Goal: Transaction & Acquisition: Purchase product/service

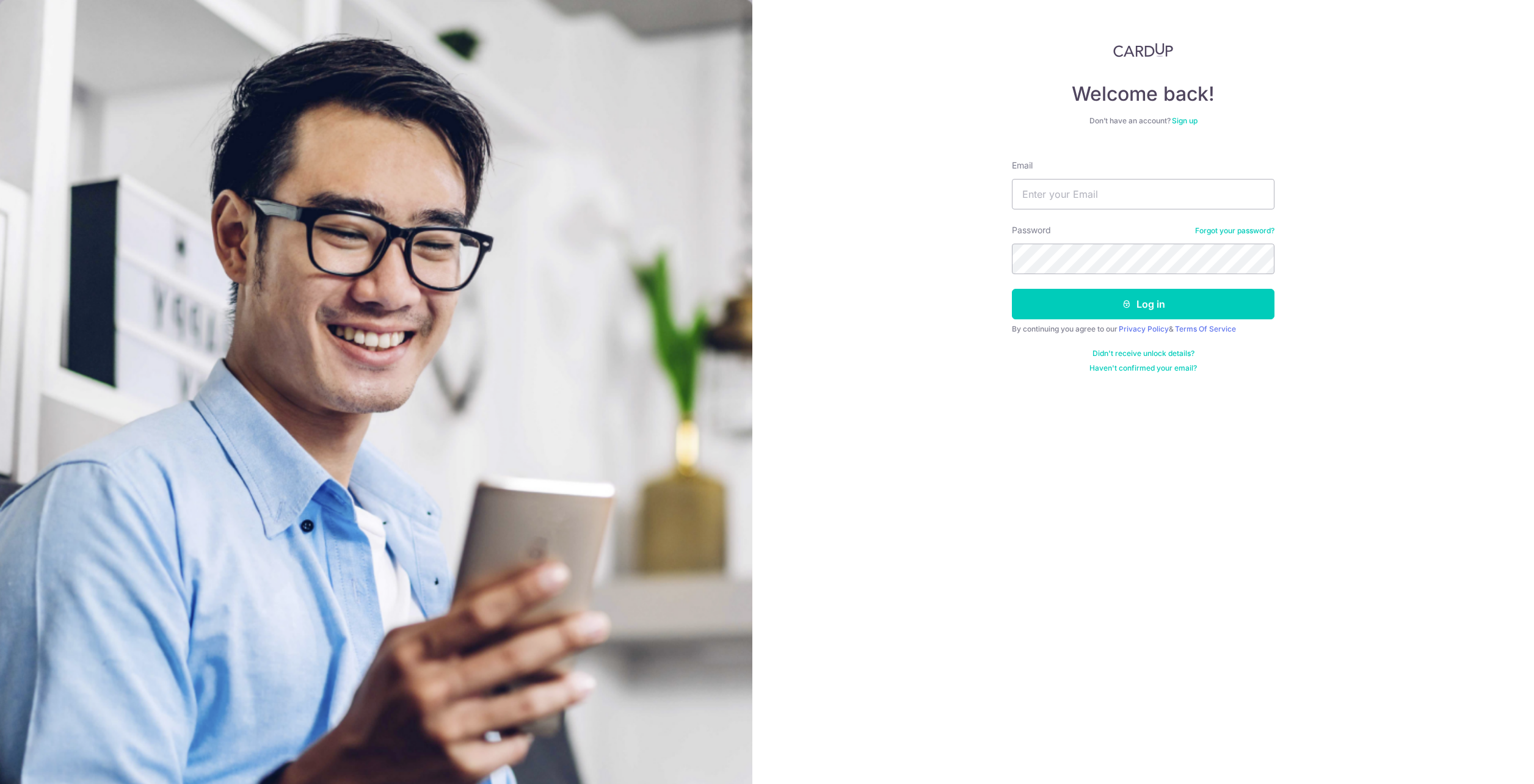
click at [1071, 176] on div "Email" at bounding box center [1142, 184] width 262 height 50
click at [1068, 196] on input "Email" at bounding box center [1142, 194] width 262 height 31
type input "sp@zhu.sg"
click at [1063, 295] on button "Log in" at bounding box center [1142, 304] width 262 height 31
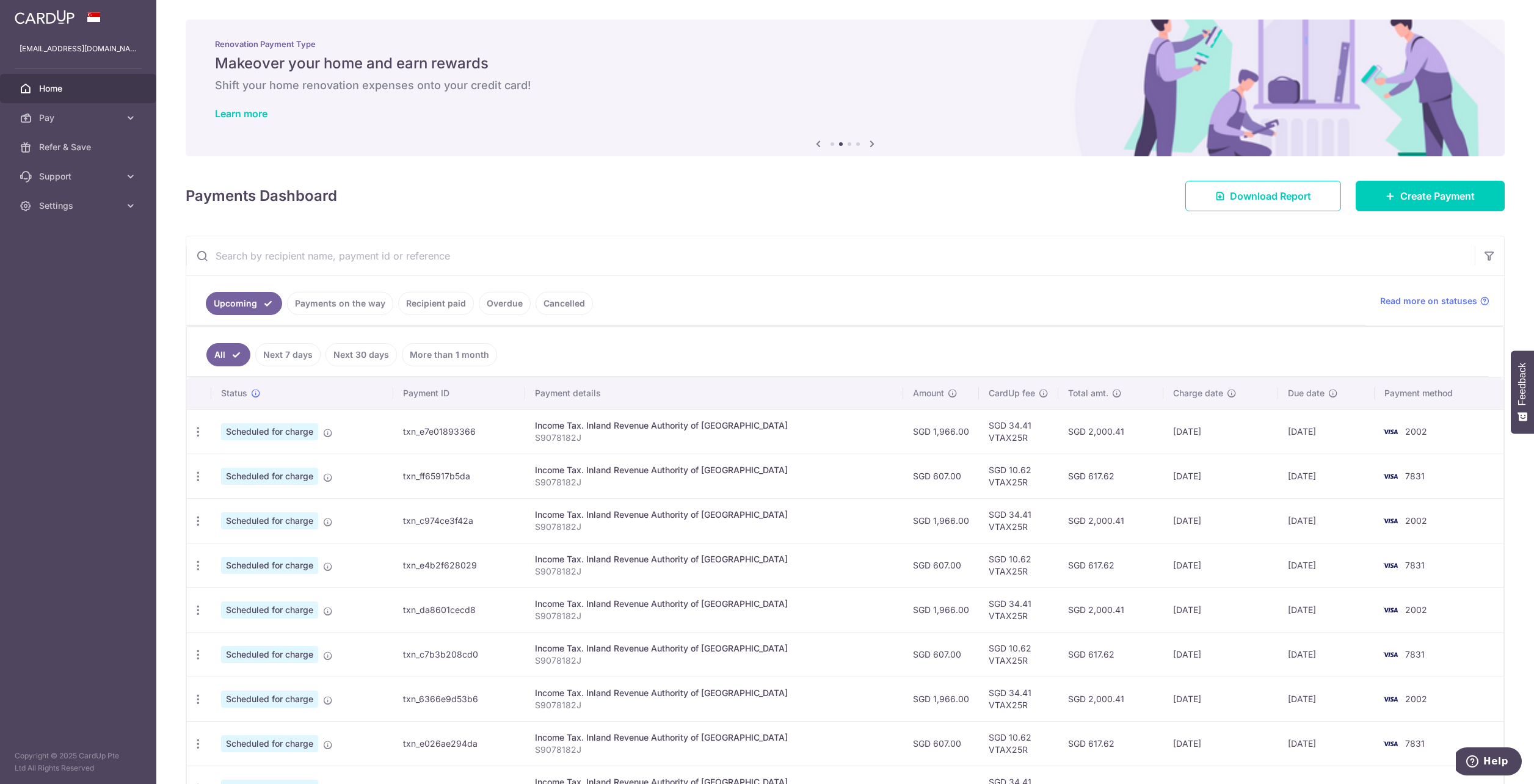
click at [72, 12] on img at bounding box center [45, 17] width 60 height 15
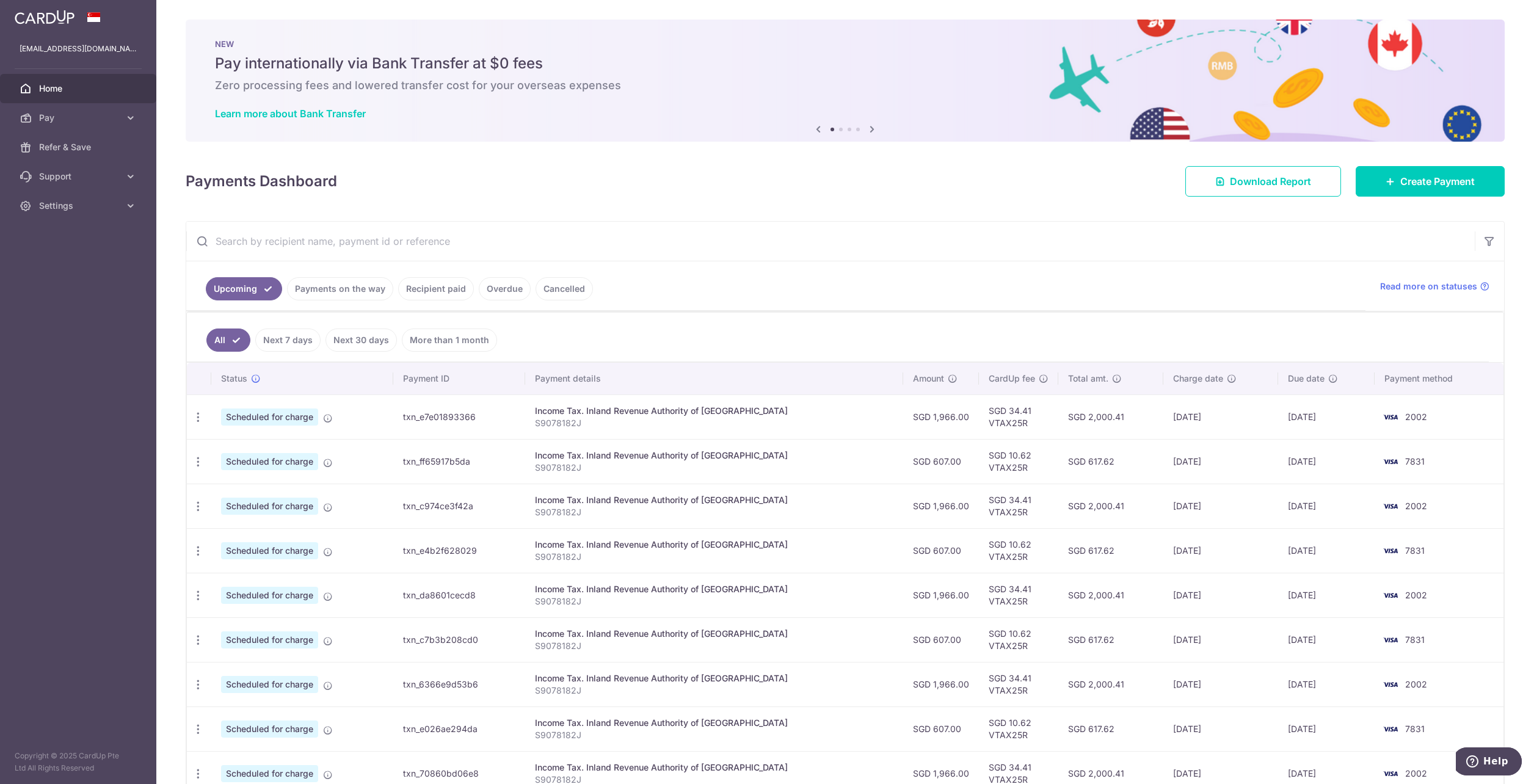
click at [43, 18] on img at bounding box center [45, 17] width 60 height 15
click at [320, 289] on link "Payments on the way" at bounding box center [339, 289] width 106 height 23
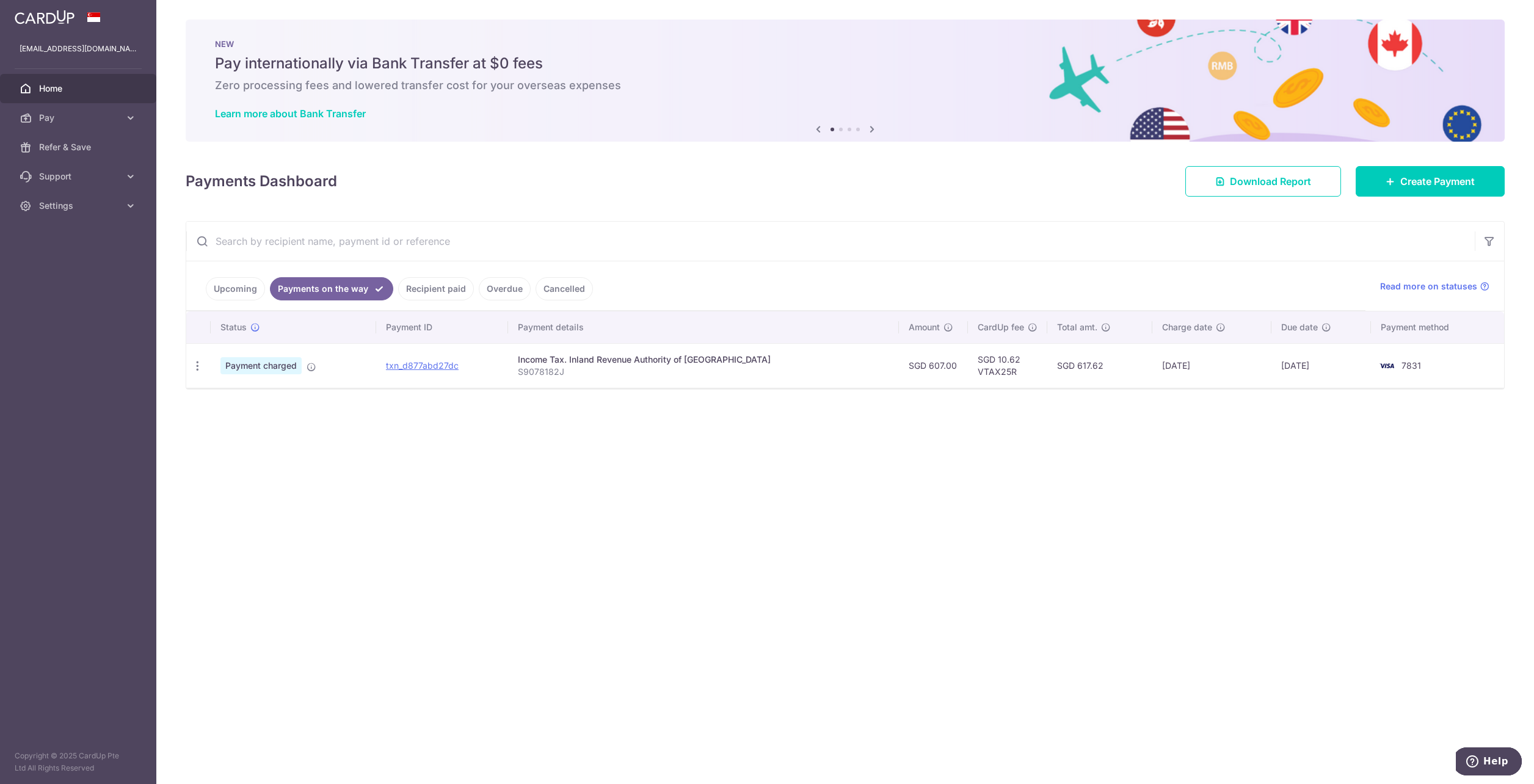
click at [241, 293] on link "Upcoming" at bounding box center [235, 289] width 59 height 23
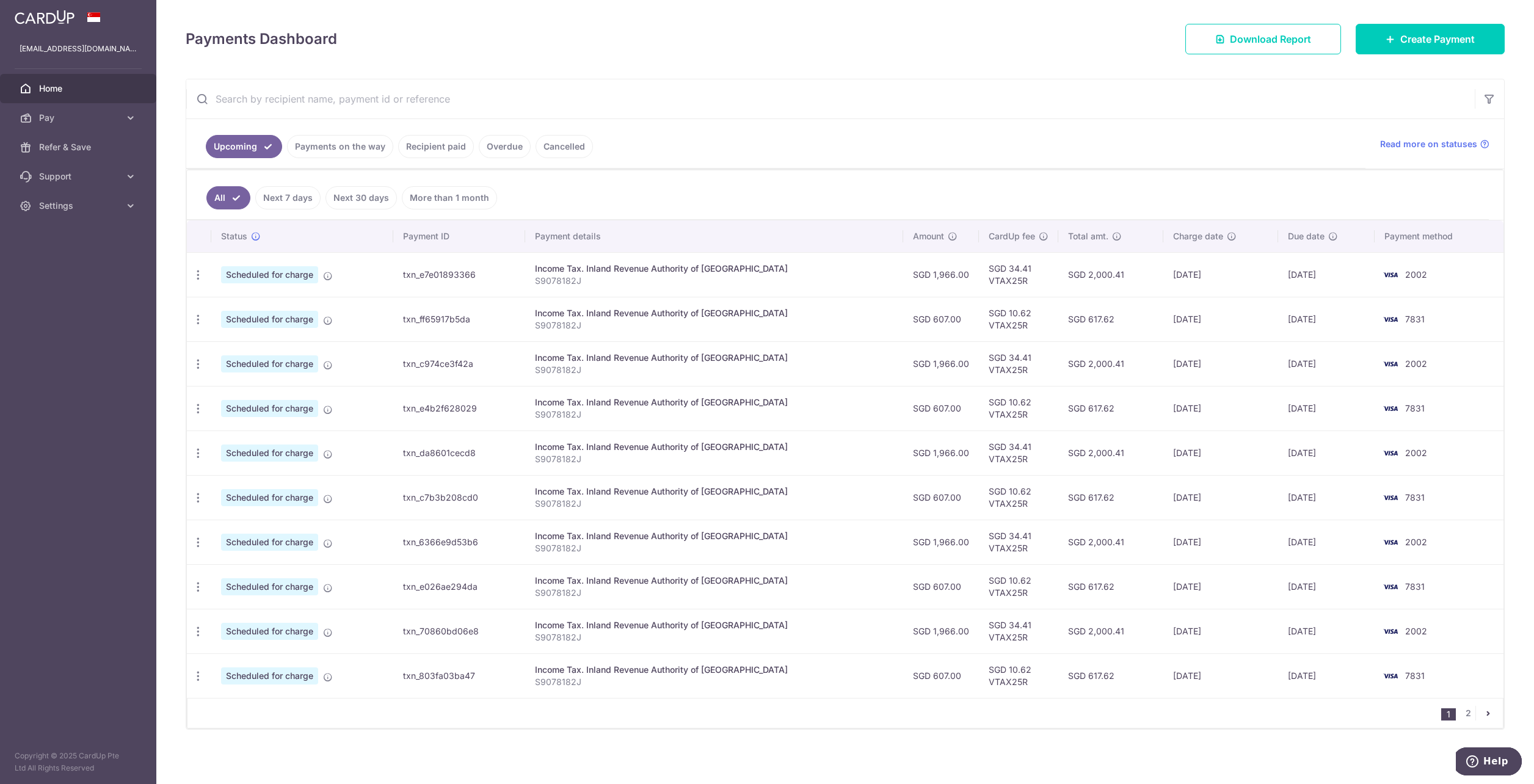
scroll to position [145, 0]
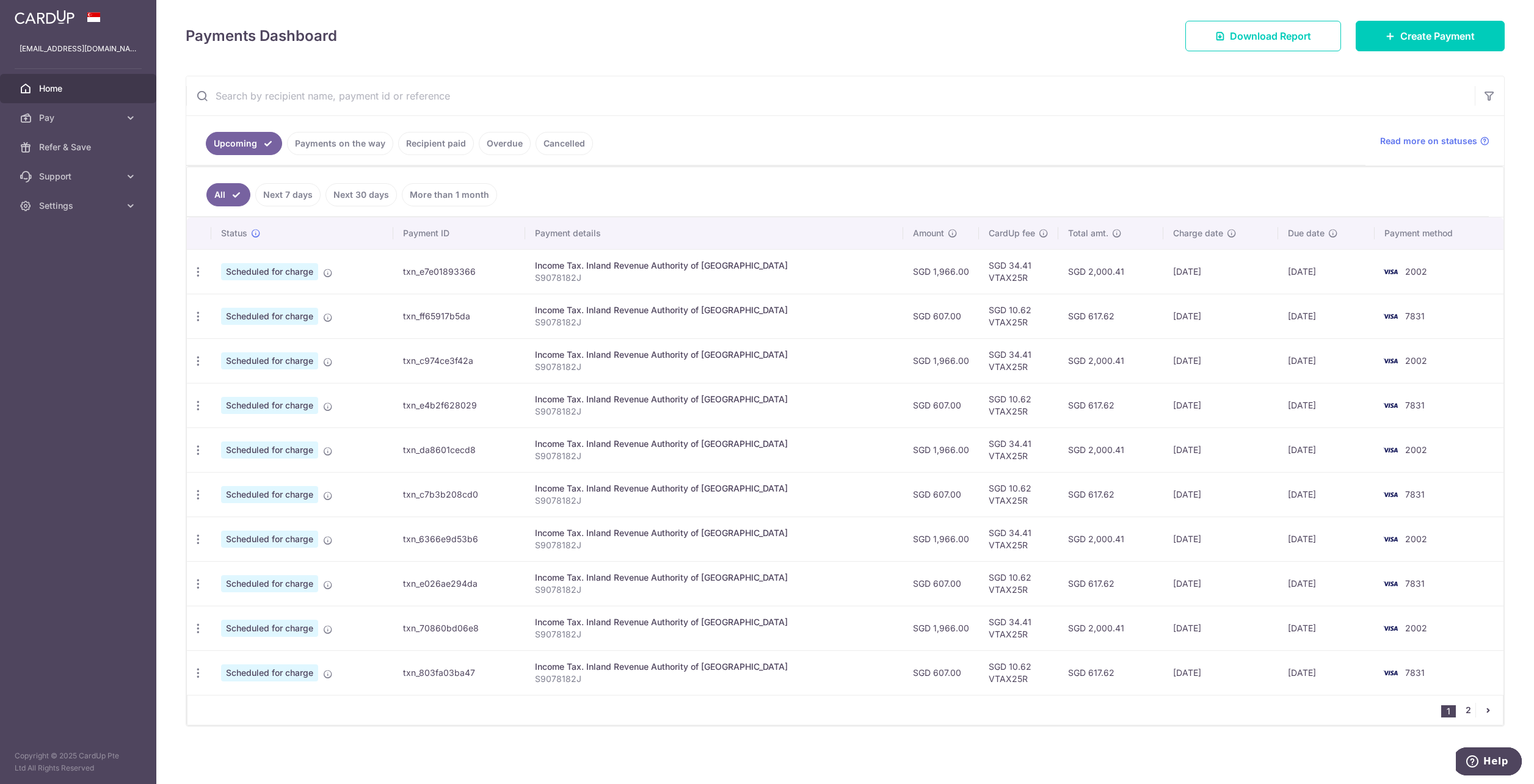
click at [1463, 707] on link "2" at bounding box center [1468, 710] width 15 height 15
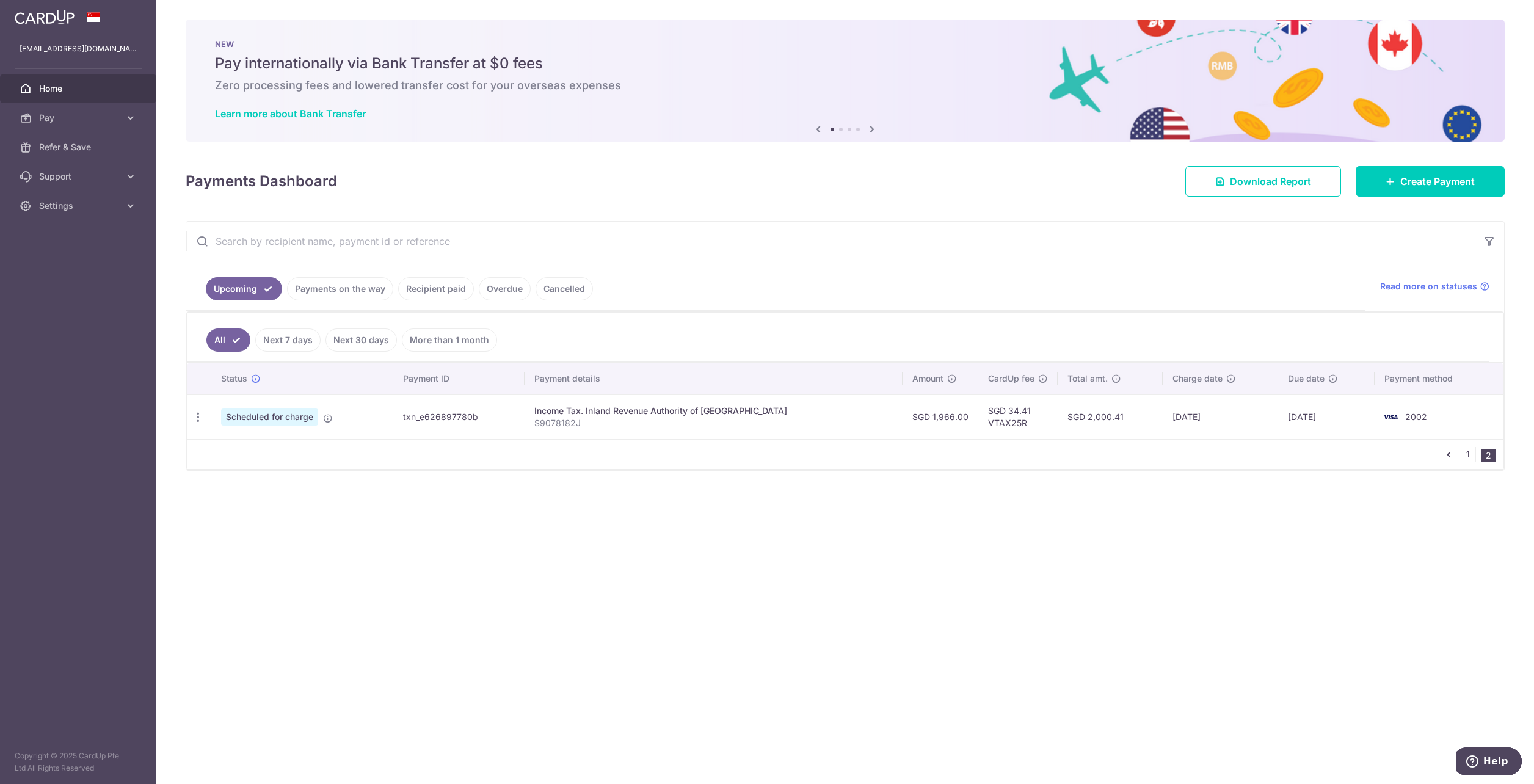
click at [1467, 455] on link "1" at bounding box center [1468, 454] width 15 height 15
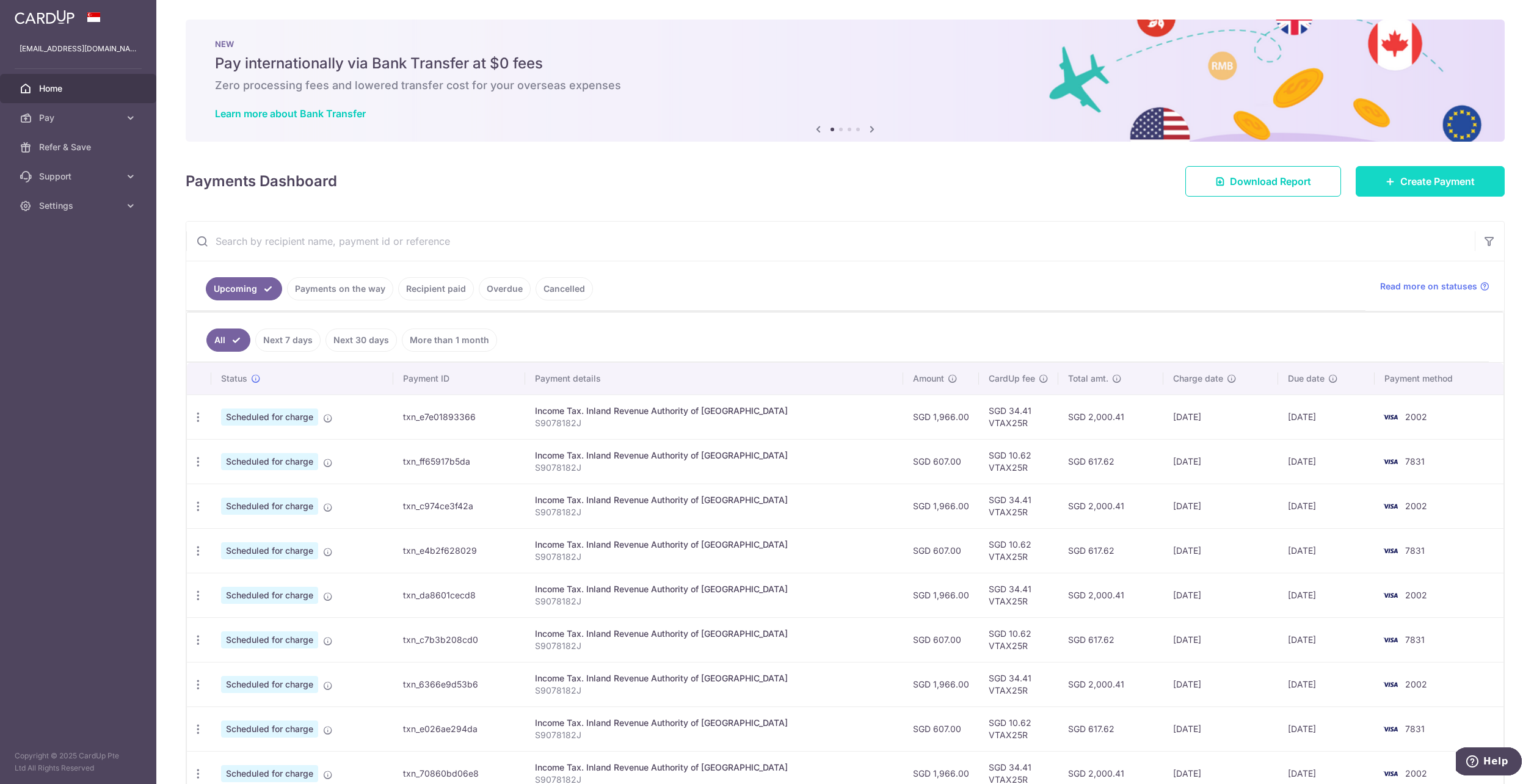
click at [1468, 190] on link "Create Payment" at bounding box center [1430, 181] width 149 height 31
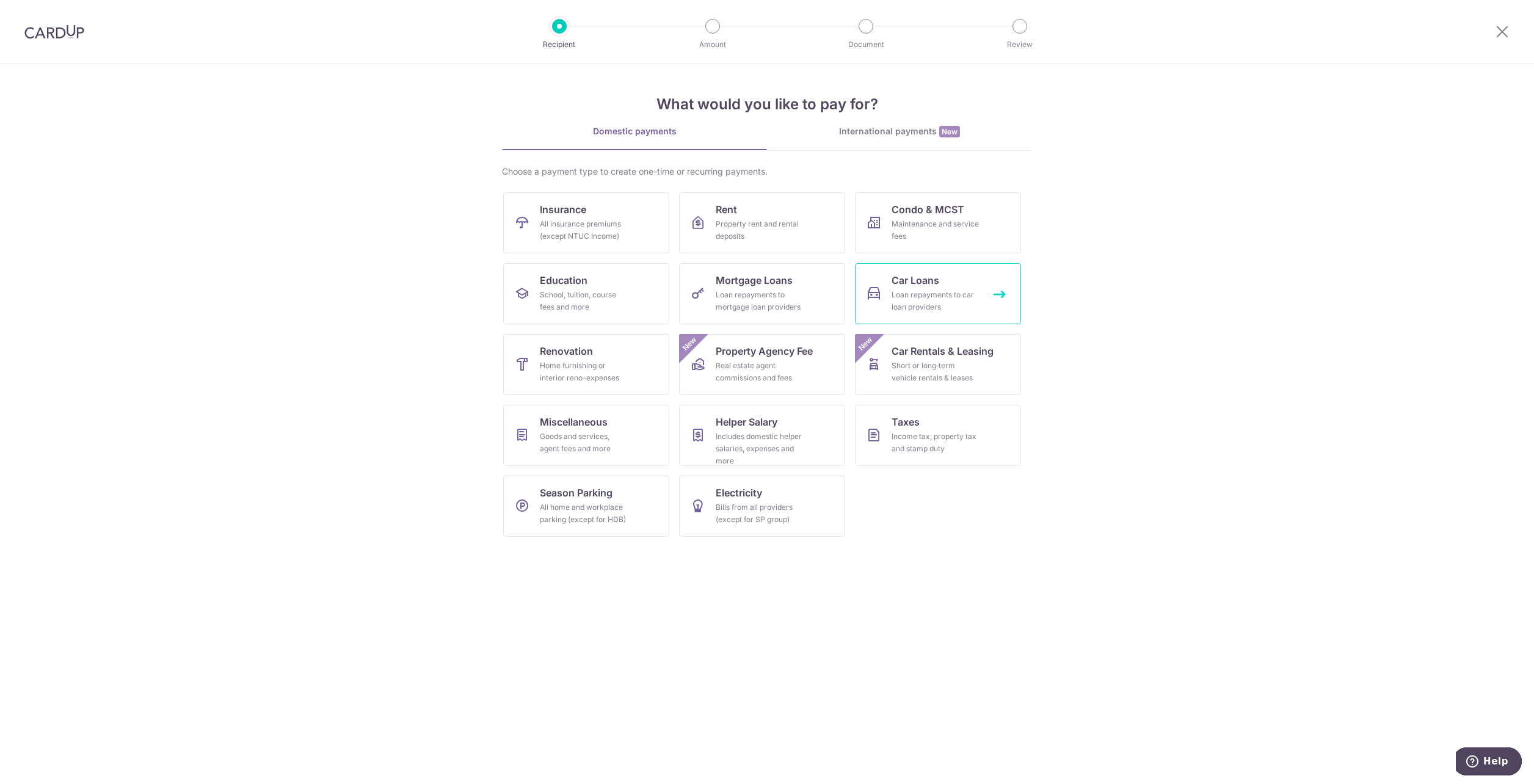
click at [954, 307] on div "Loan repayments to car loan providers" at bounding box center [936, 301] width 88 height 24
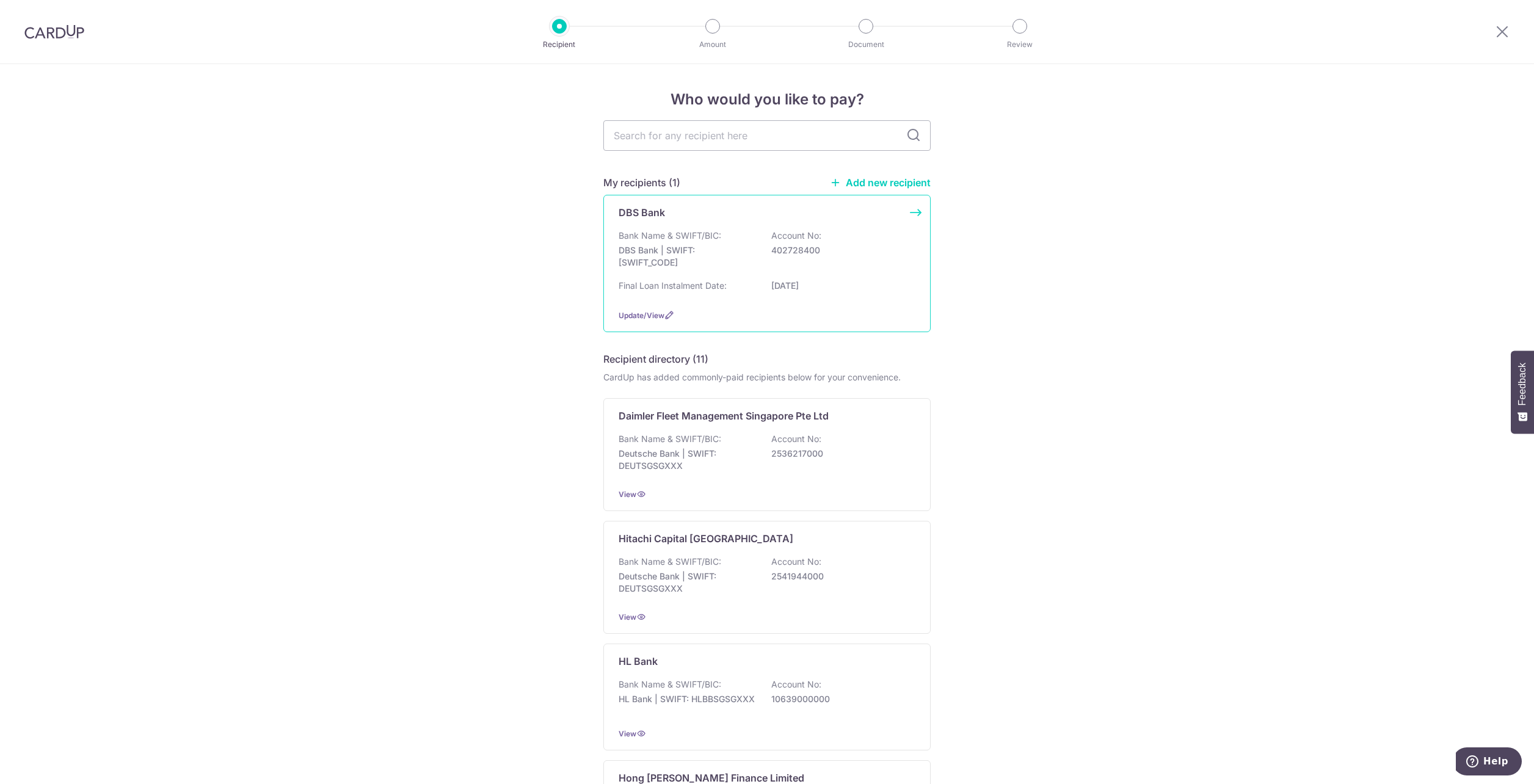
click at [806, 266] on div "Bank Name & SWIFT/BIC: DBS Bank | SWIFT: DBSSSGSGXXX Account No: 402728400" at bounding box center [767, 252] width 297 height 45
click at [794, 273] on div "Bank Name & SWIFT/BIC: DBS Bank | SWIFT: DBSSSGSGXXX Account No: 402728400" at bounding box center [767, 252] width 297 height 45
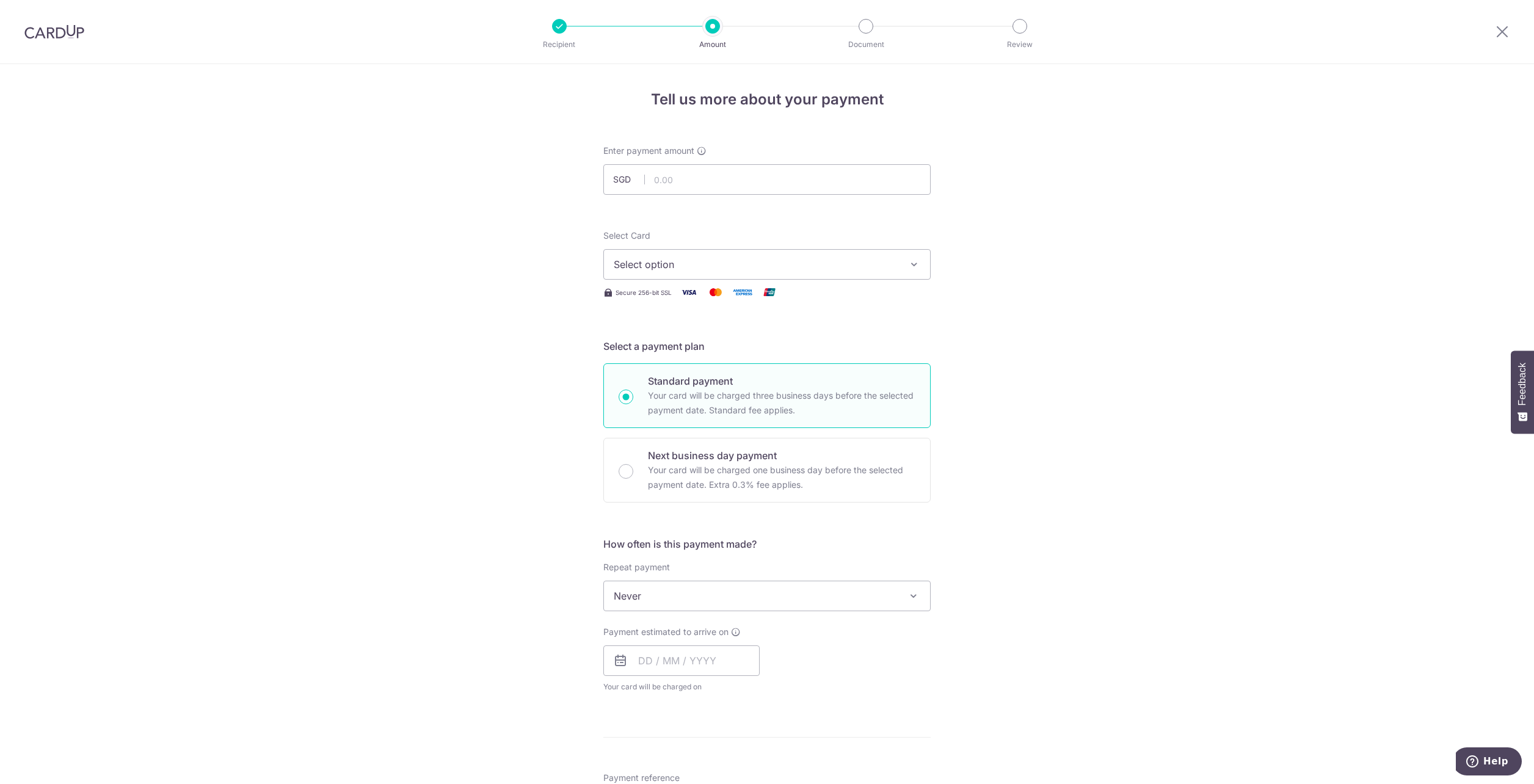
click at [668, 162] on div "Enter payment amount SGD" at bounding box center [767, 170] width 327 height 50
click at [659, 183] on input "text" at bounding box center [767, 179] width 327 height 31
click at [727, 179] on input "800.00" at bounding box center [767, 179] width 327 height 31
type input "180.00"
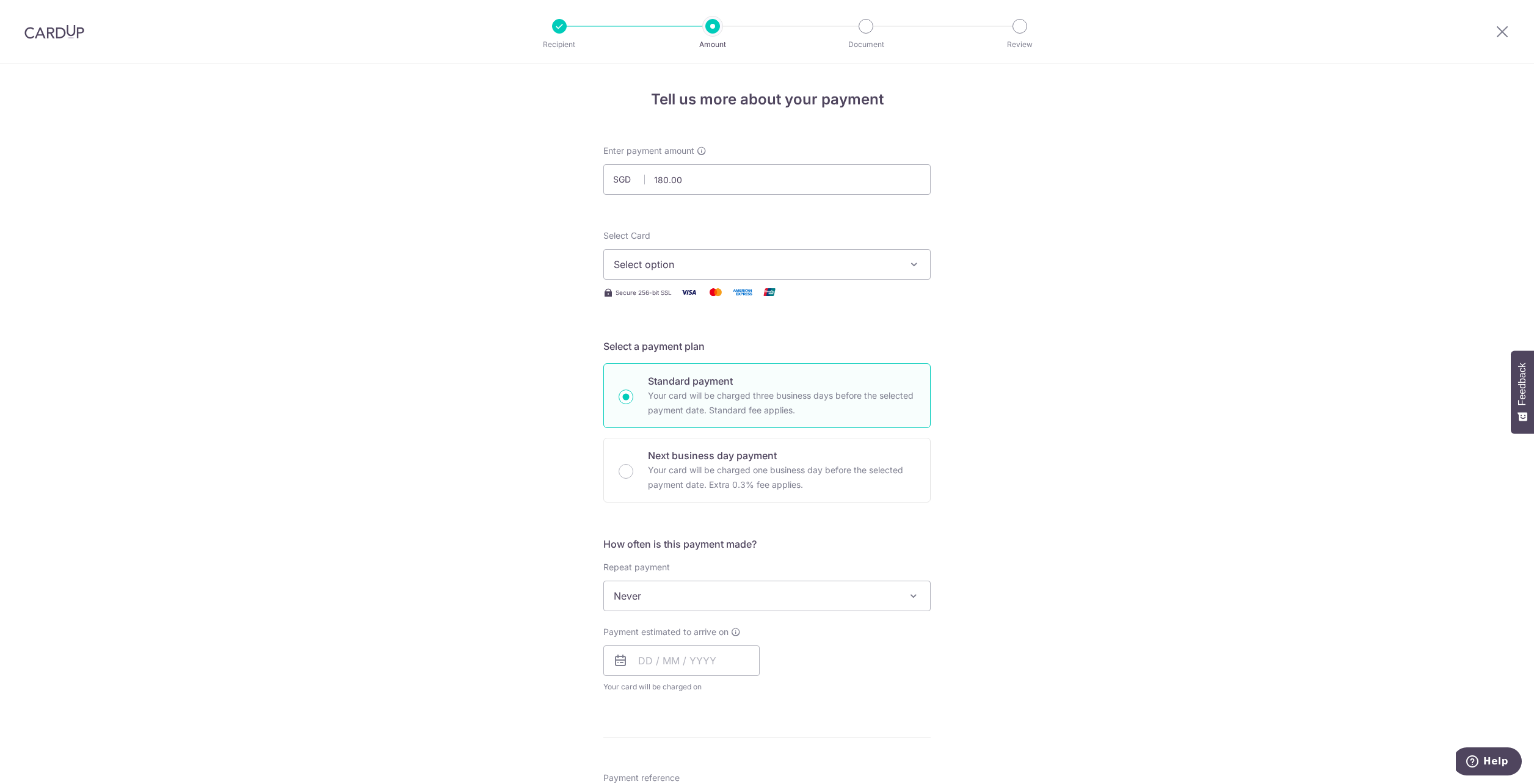
click at [646, 276] on button "Select option" at bounding box center [767, 264] width 327 height 31
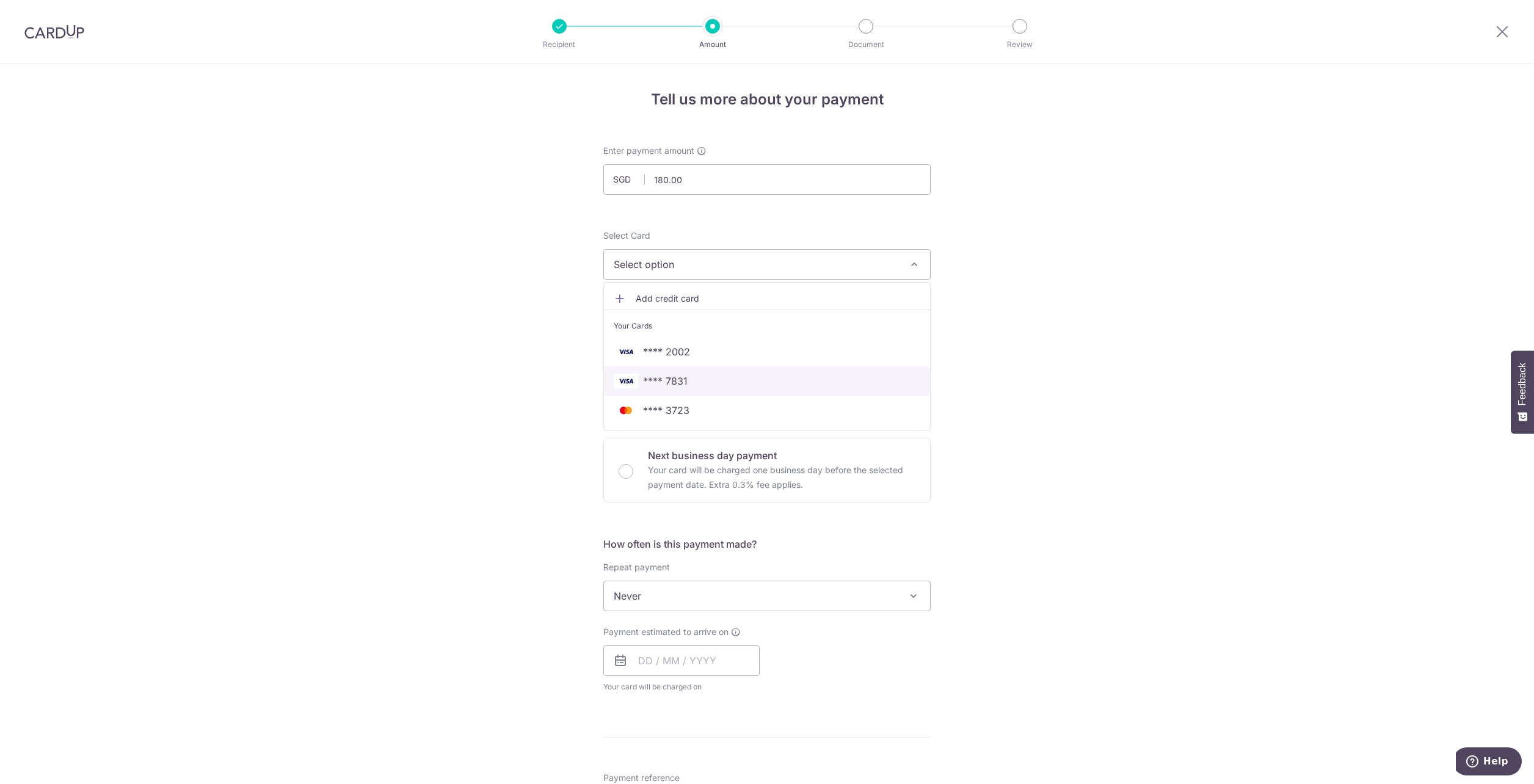
click at [657, 387] on span "**** 7831" at bounding box center [665, 381] width 44 height 15
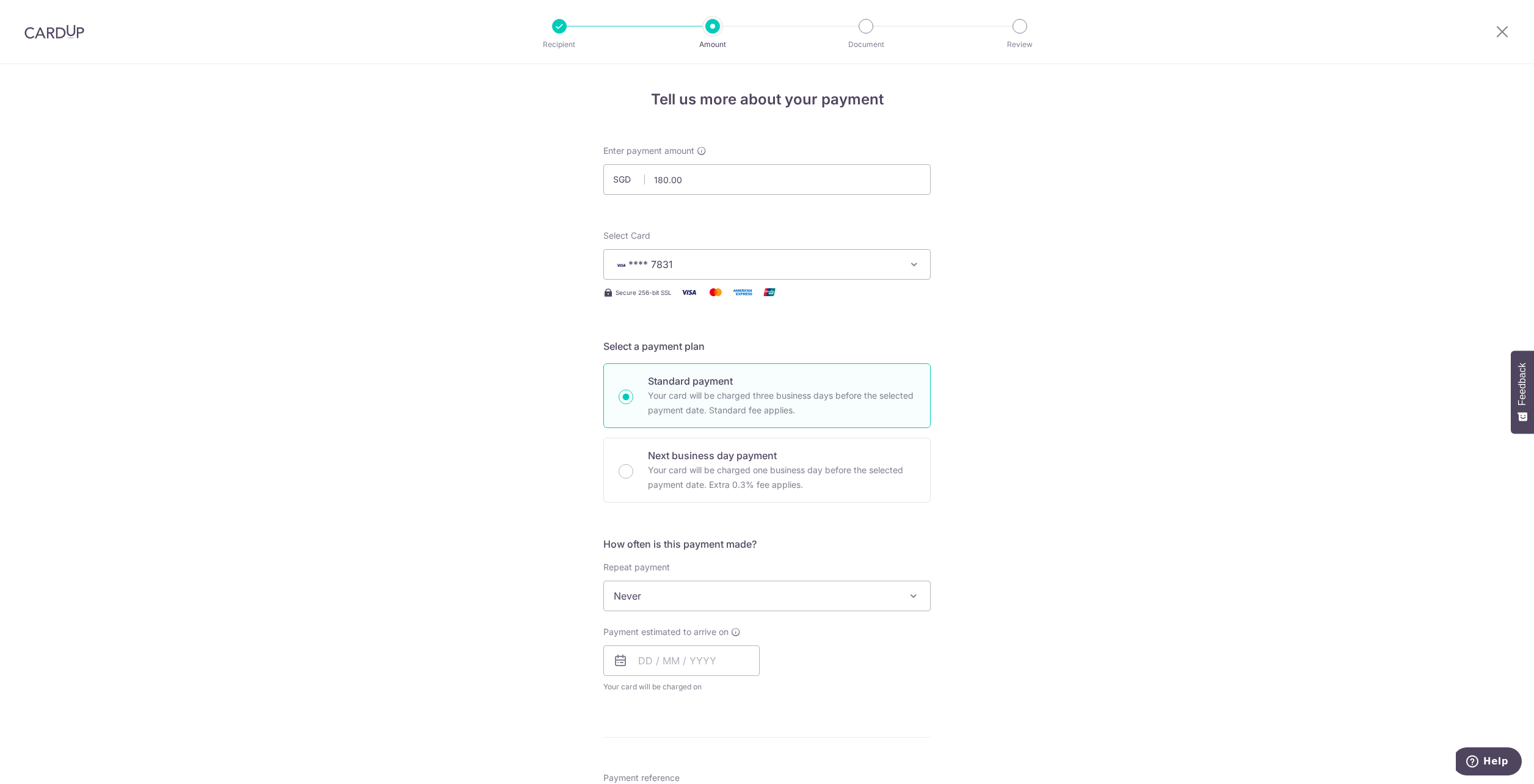
click at [1044, 483] on div "Tell us more about your payment Enter payment amount SGD 180.00 180.00 Select C…" at bounding box center [767, 617] width 1534 height 1105
click at [681, 602] on span "Never" at bounding box center [767, 596] width 326 height 29
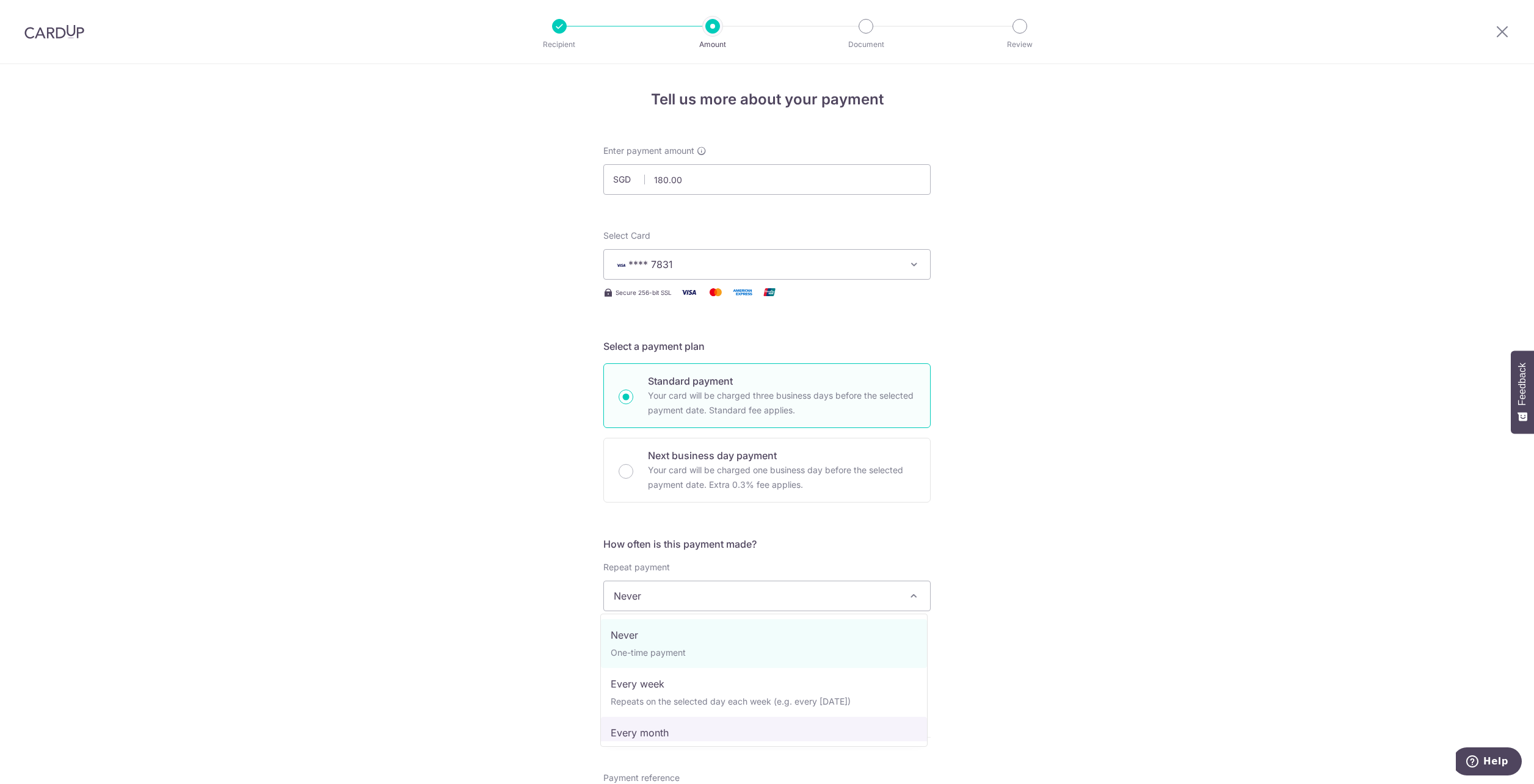
select select "3"
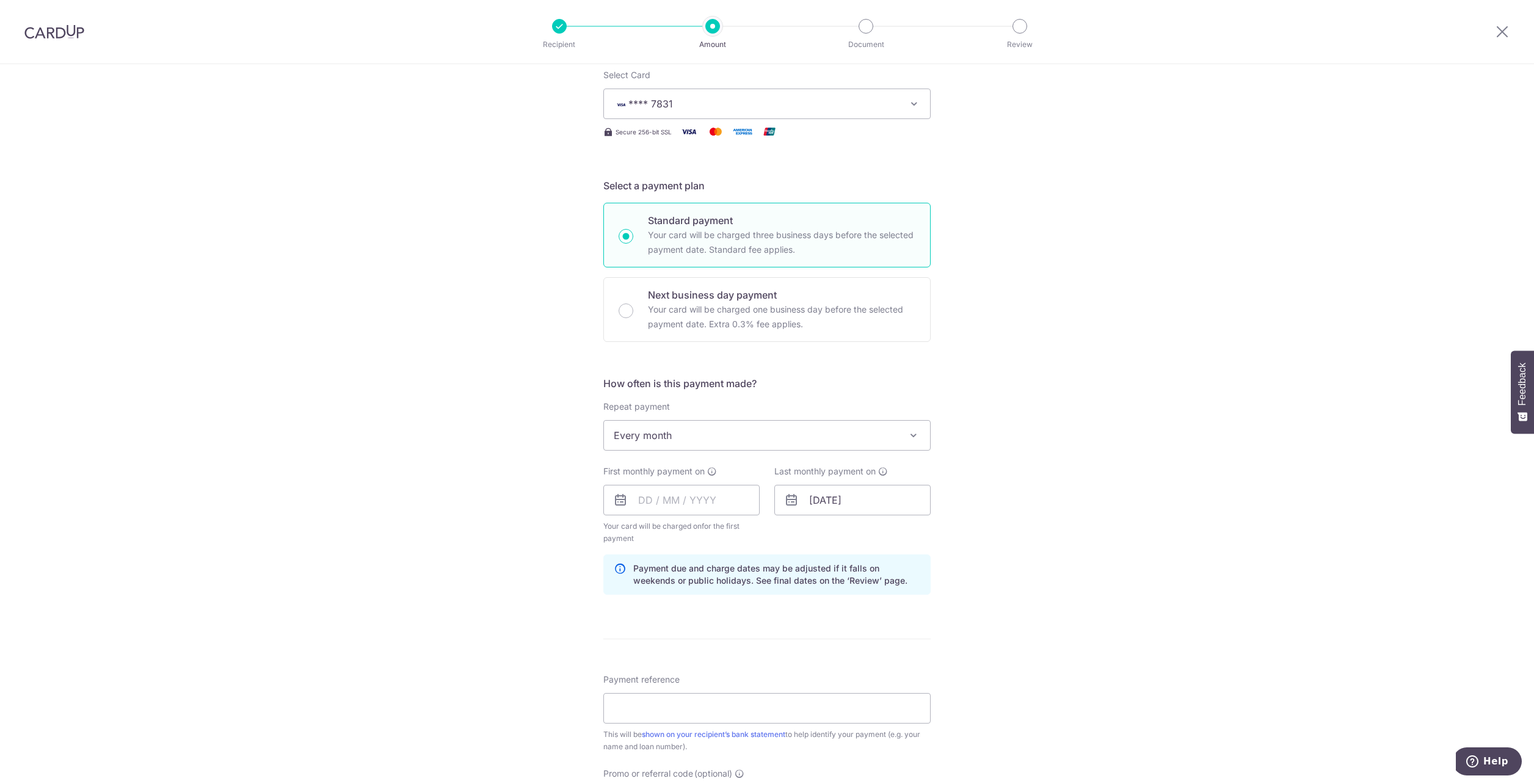
scroll to position [183, 0]
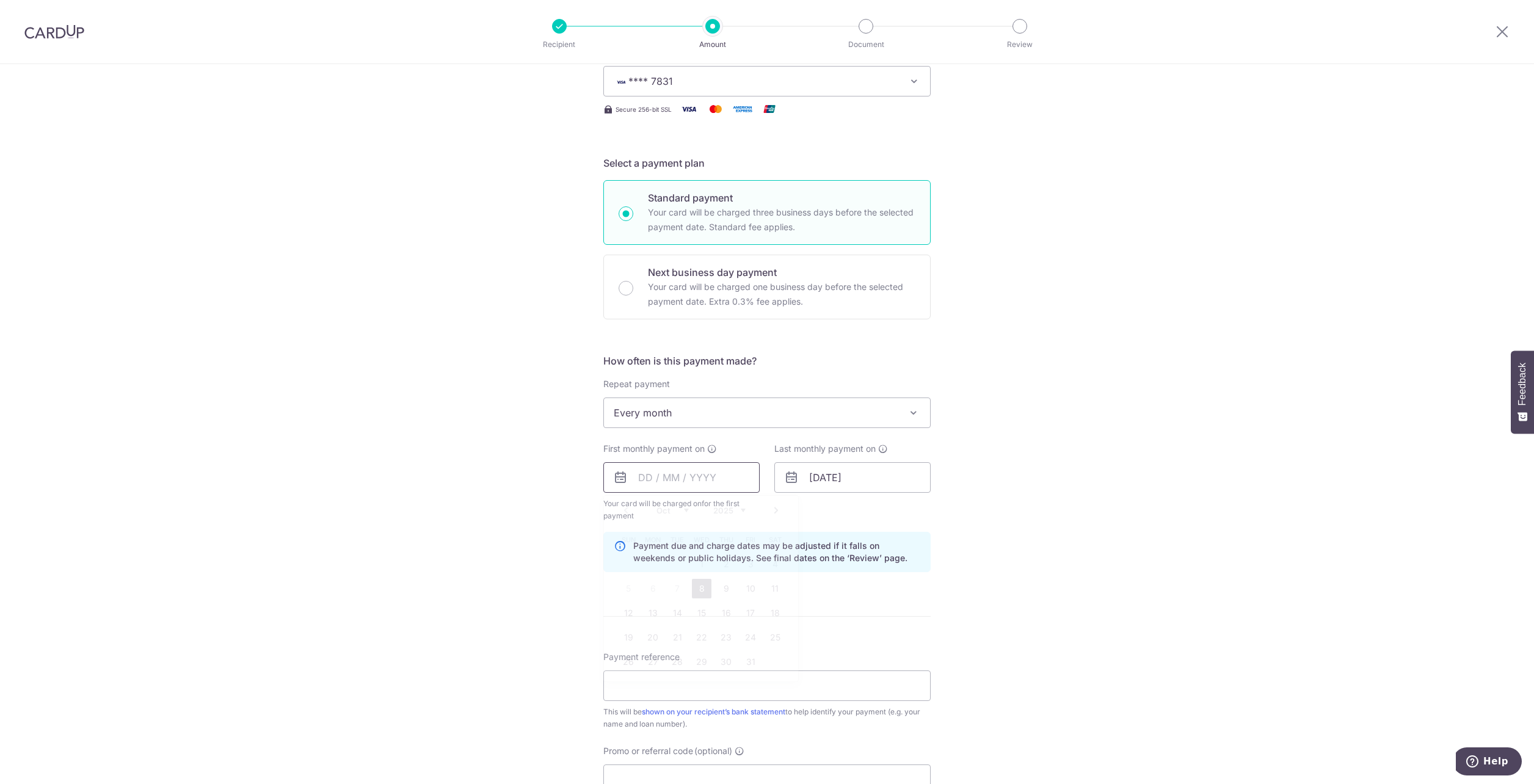
click at [655, 477] on input "text" at bounding box center [682, 477] width 157 height 31
click at [697, 585] on link "8" at bounding box center [701, 588] width 19 height 19
type input "[DATE]"
click at [822, 474] on input "[DATE]" at bounding box center [852, 477] width 157 height 31
click at [887, 616] on link "19" at bounding box center [897, 612] width 19 height 19
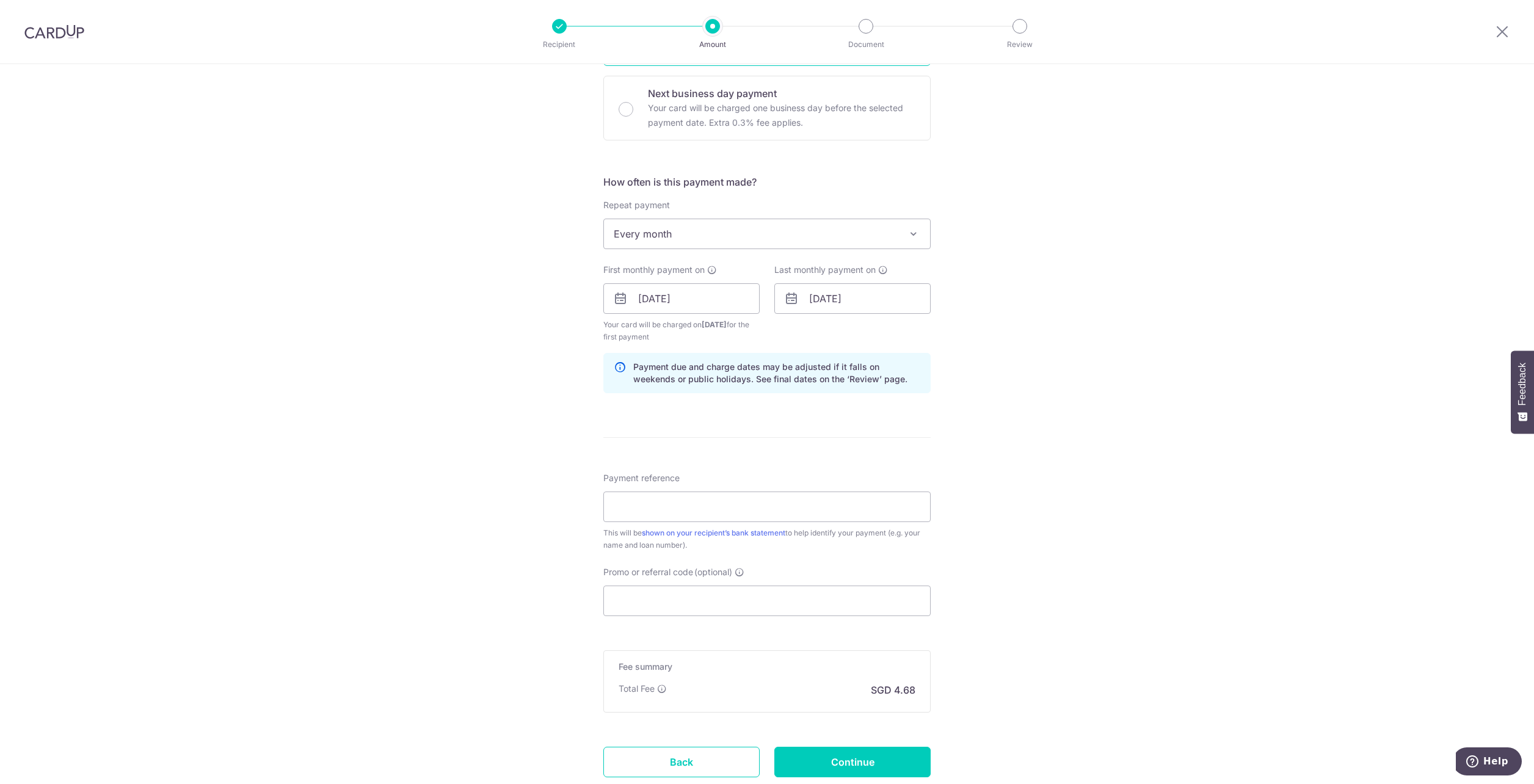
scroll to position [367, 0]
click at [712, 597] on input "Promo or referral code (optional)" at bounding box center [767, 597] width 327 height 31
paste input "182.38"
type input "182.38"
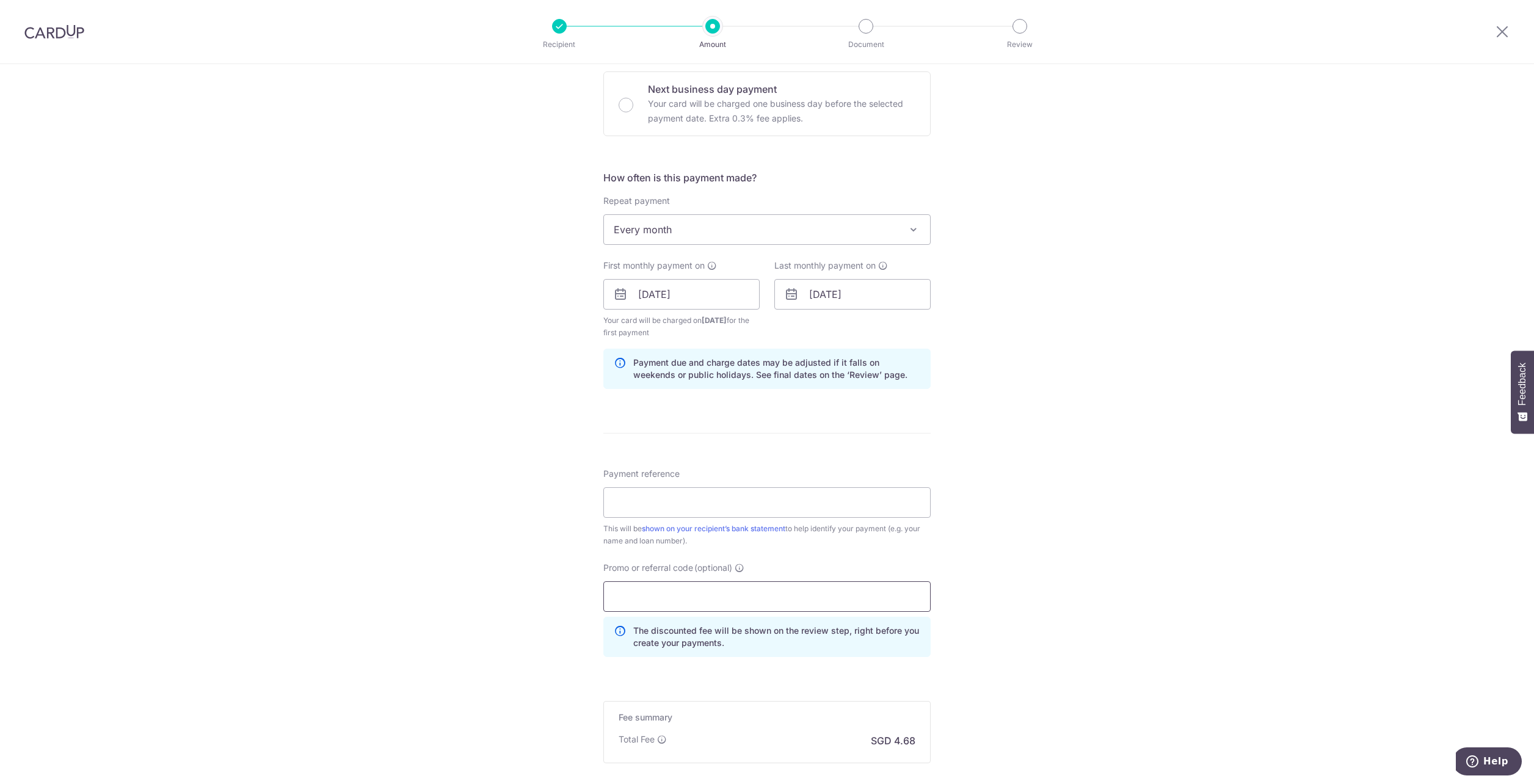
paste input "3HOME25R"
type input "3HOME25R"
click at [668, 511] on input "Payment reference" at bounding box center [767, 502] width 327 height 31
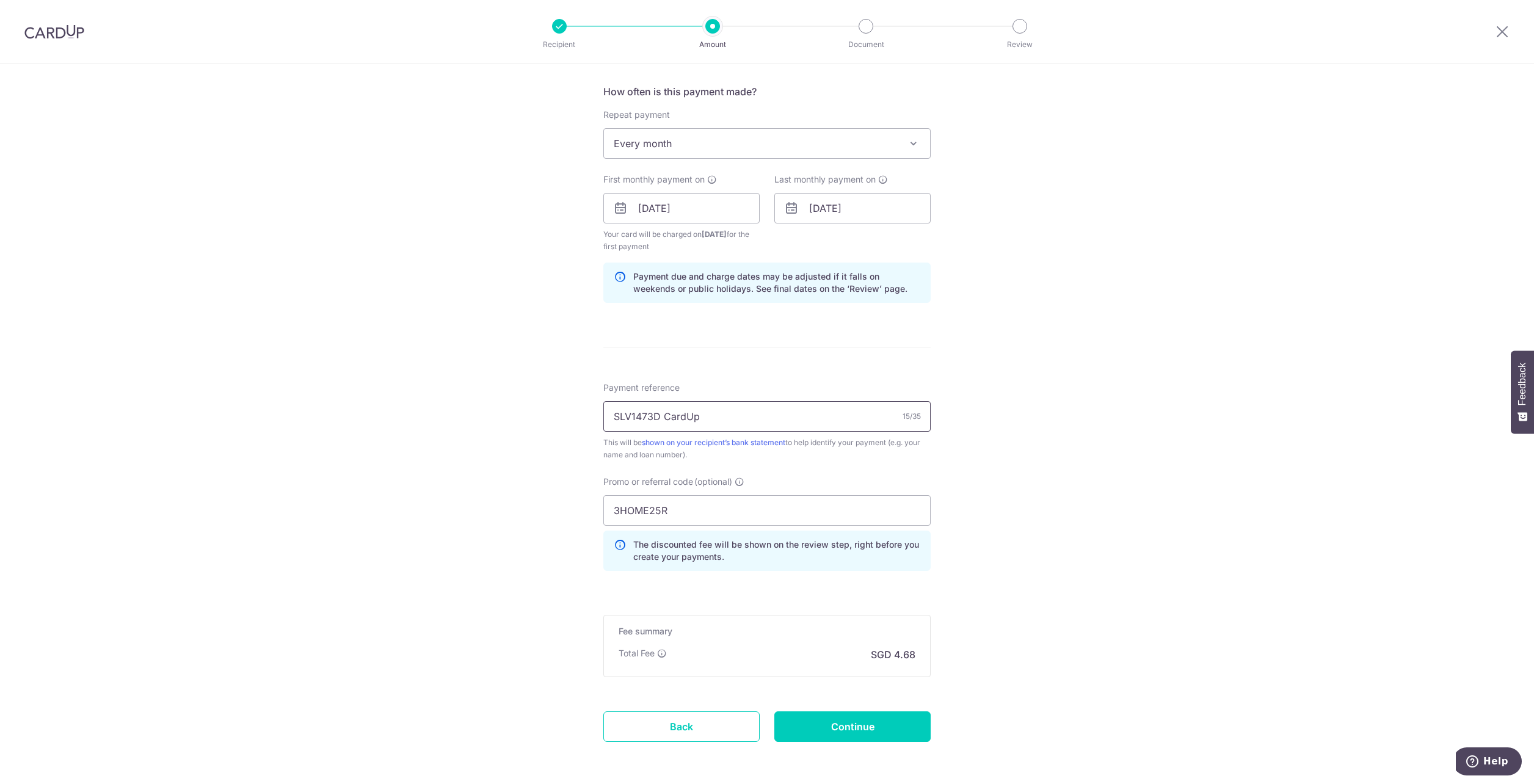
scroll to position [502, 0]
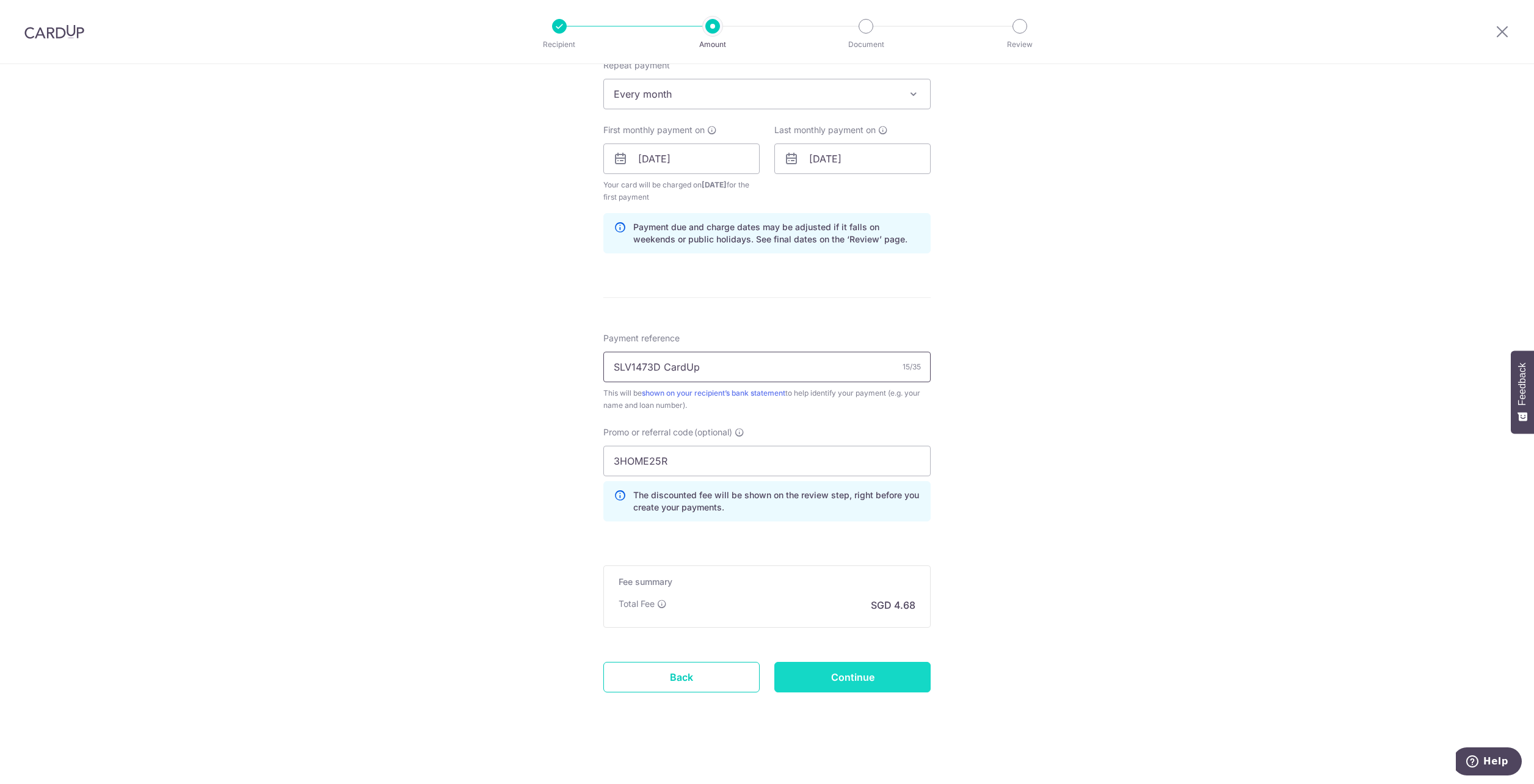
type input "SLV1473D CardUp"
click at [857, 684] on input "Continue" at bounding box center [852, 677] width 157 height 31
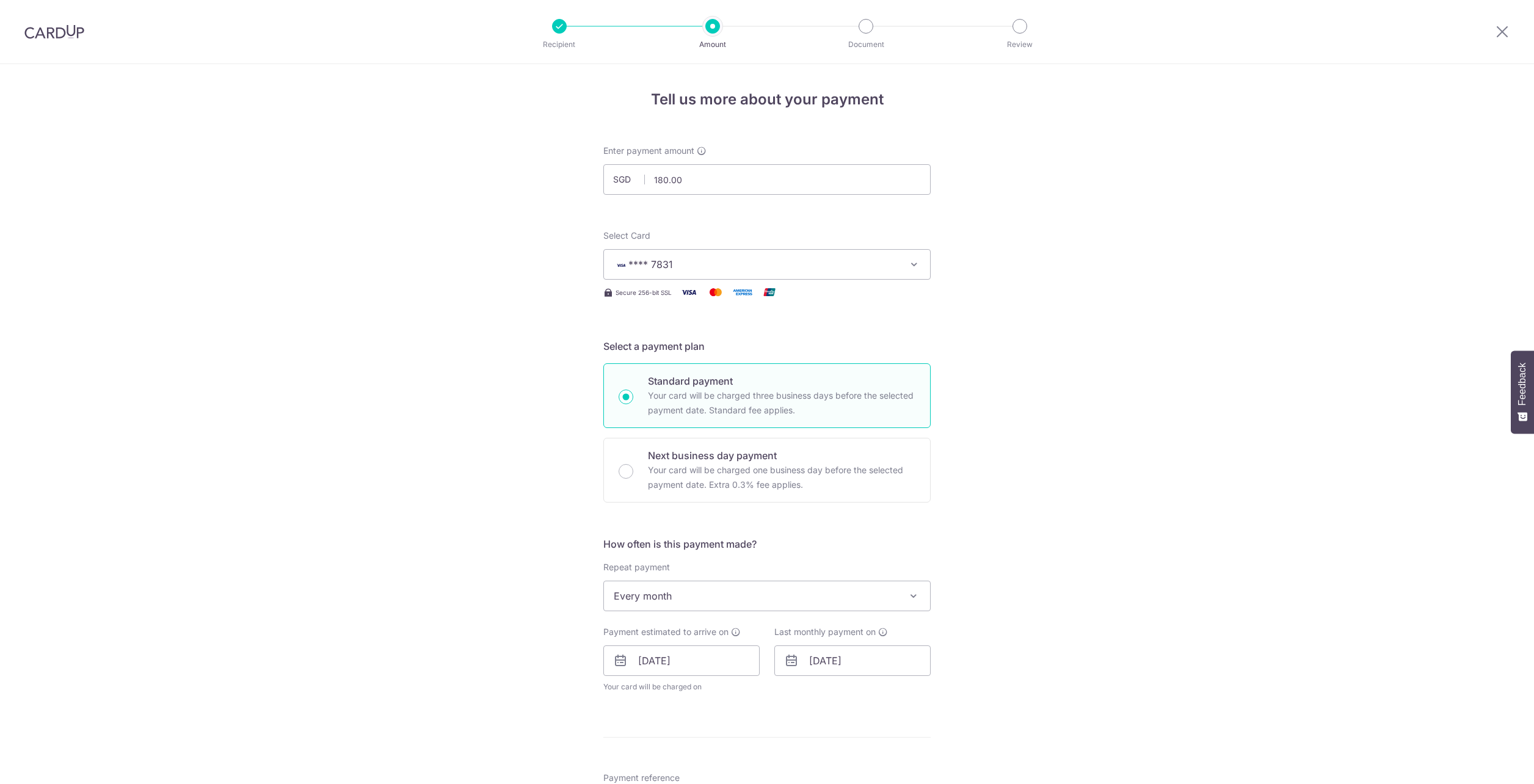
scroll to position [457, 0]
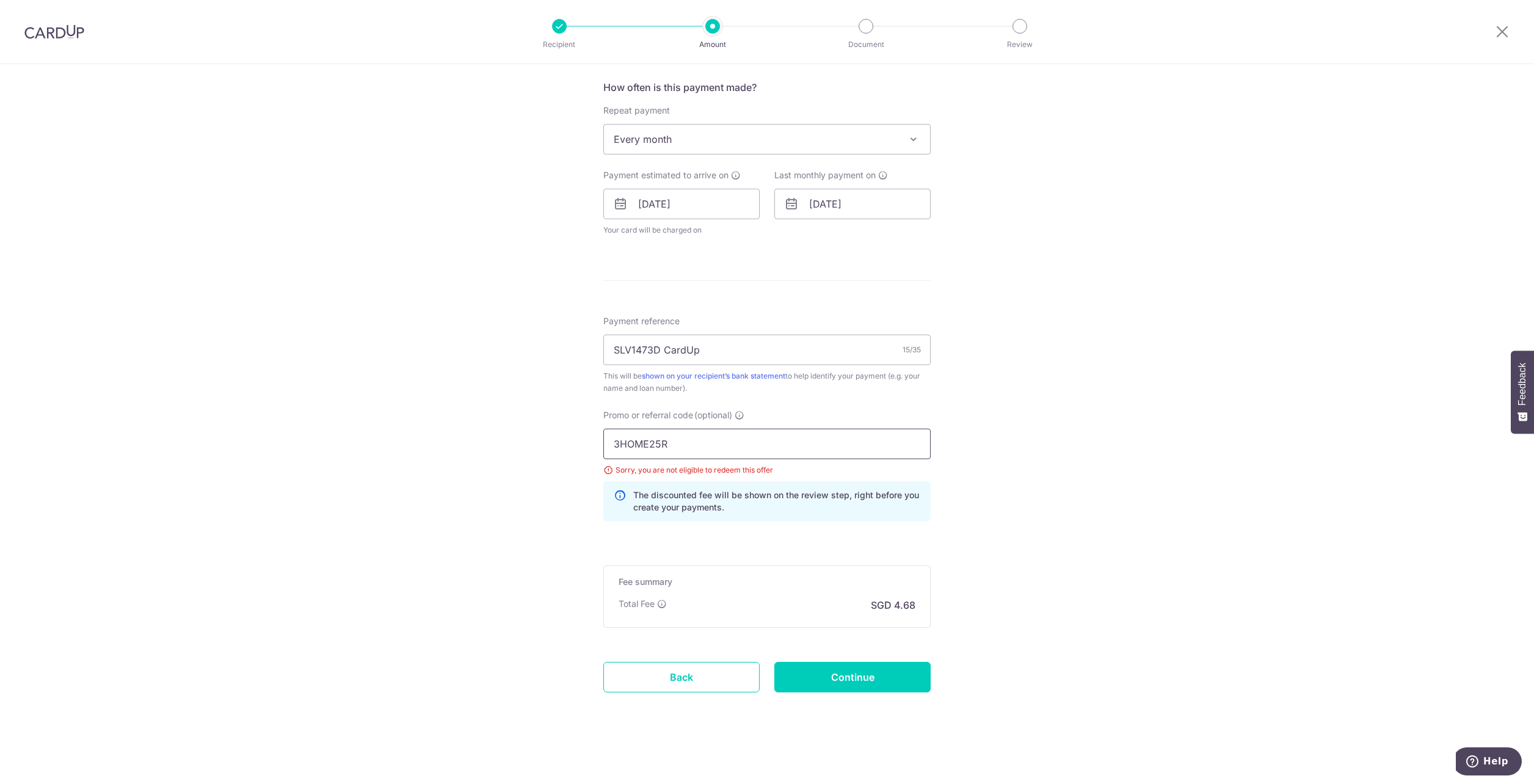
click at [629, 447] on input "3HOME25R" at bounding box center [767, 443] width 327 height 31
paste input "VTAX"
type input "VTAX25R"
click at [899, 665] on input "Continue" at bounding box center [852, 677] width 157 height 31
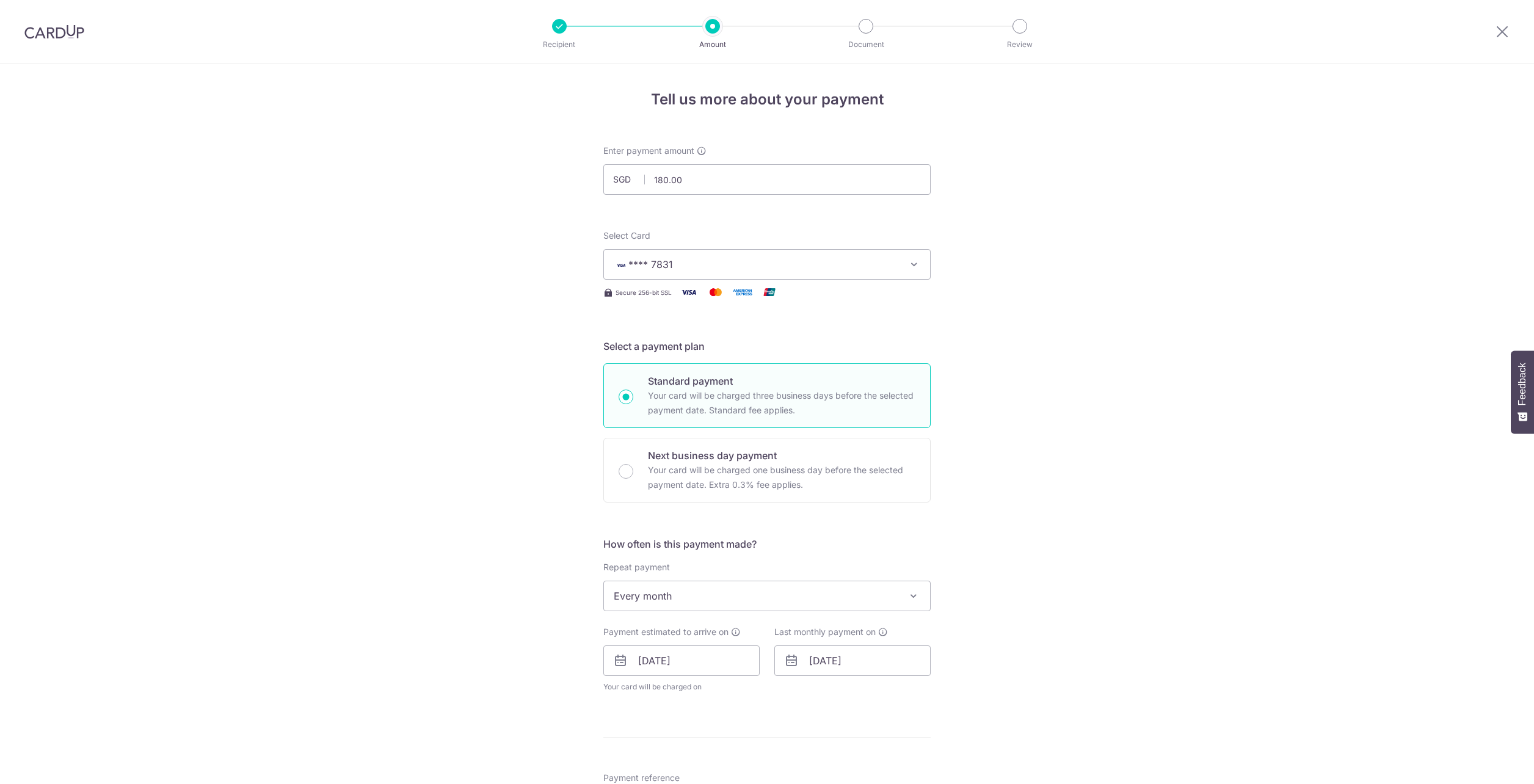
scroll to position [457, 0]
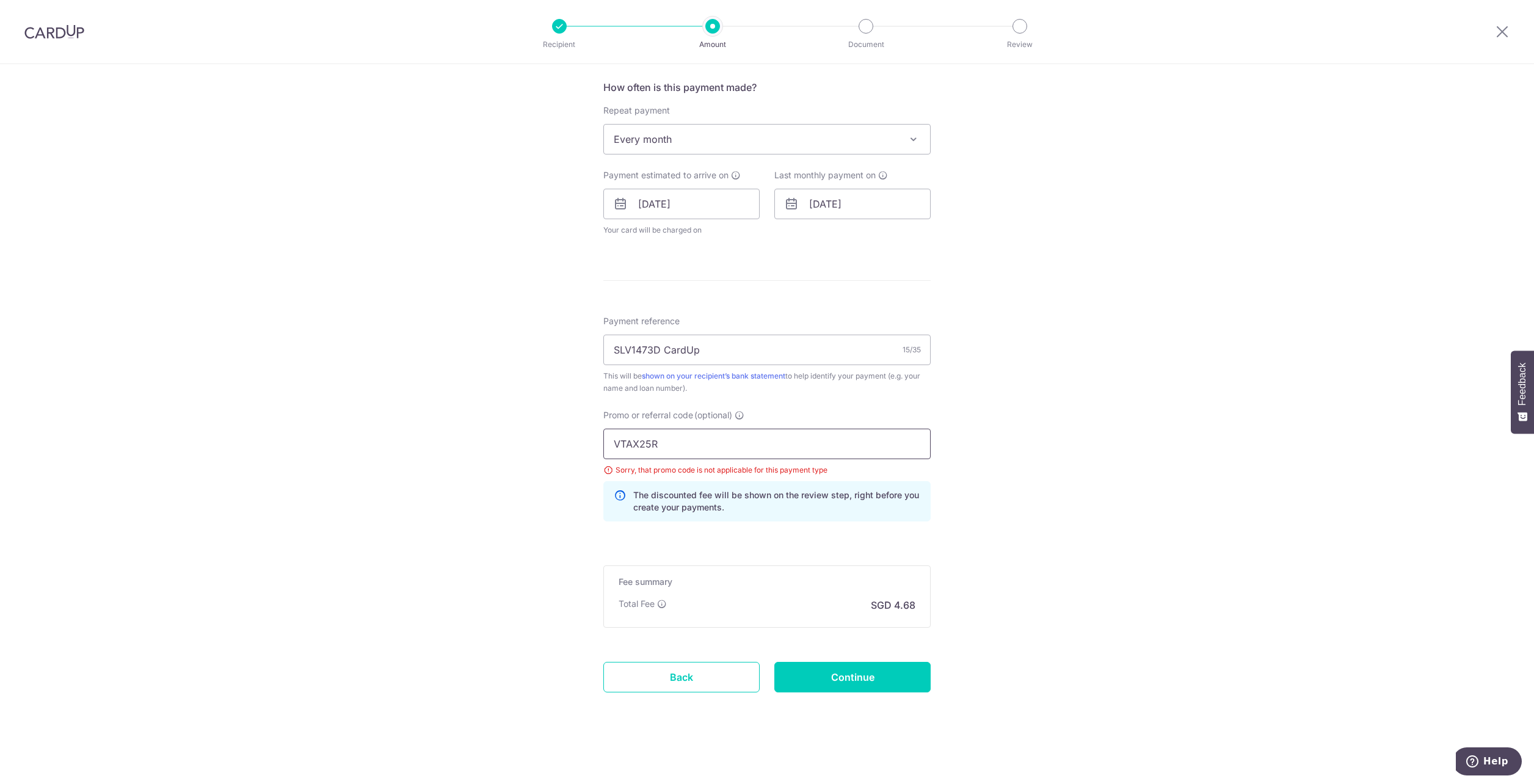
click at [638, 438] on input "VTAX25R" at bounding box center [767, 443] width 327 height 31
paste input "REC185"
type input "REC185"
click at [861, 677] on input "Continue" at bounding box center [852, 677] width 157 height 31
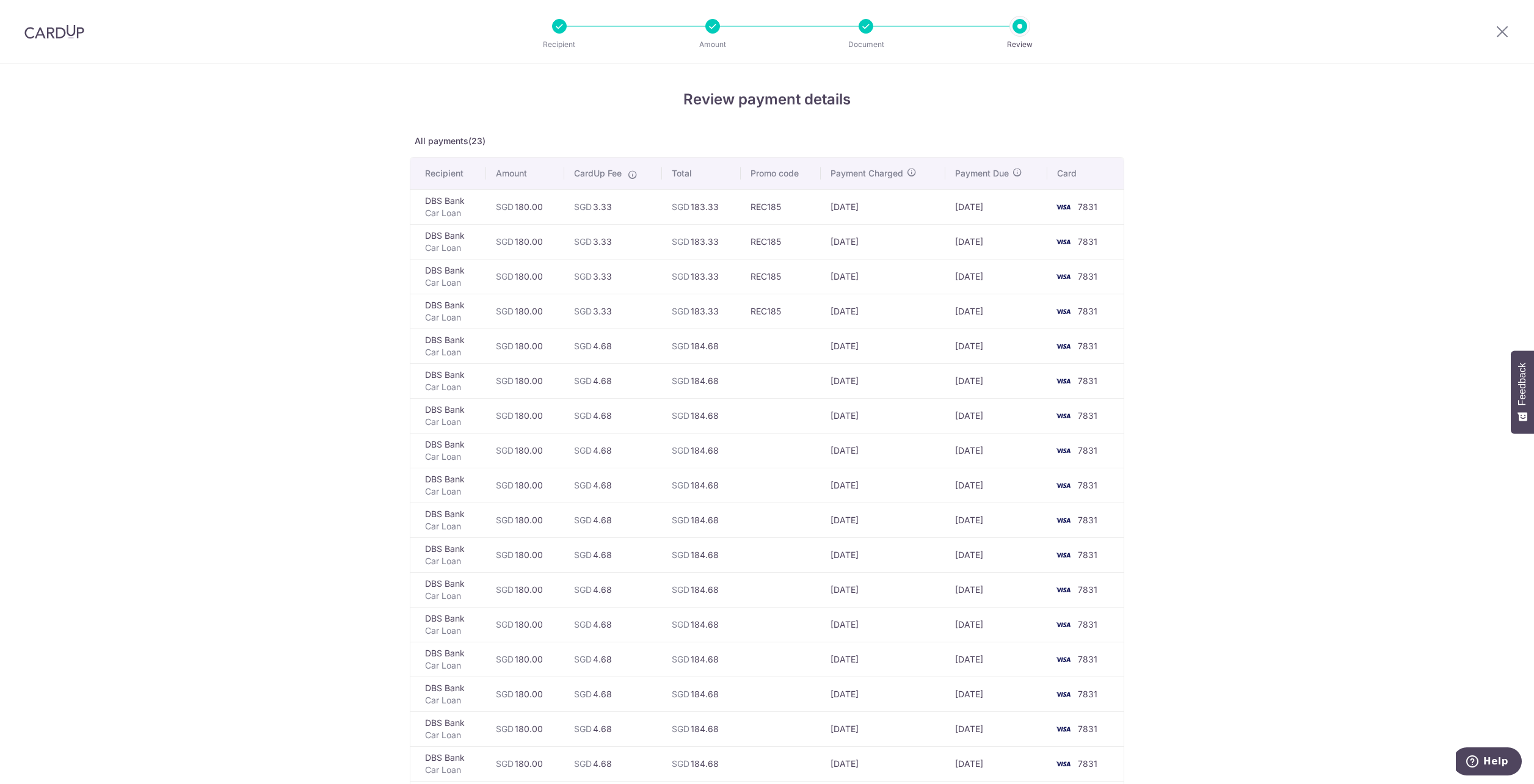
click at [860, 27] on div at bounding box center [866, 27] width 15 height 15
click at [1497, 28] on icon at bounding box center [1502, 32] width 15 height 15
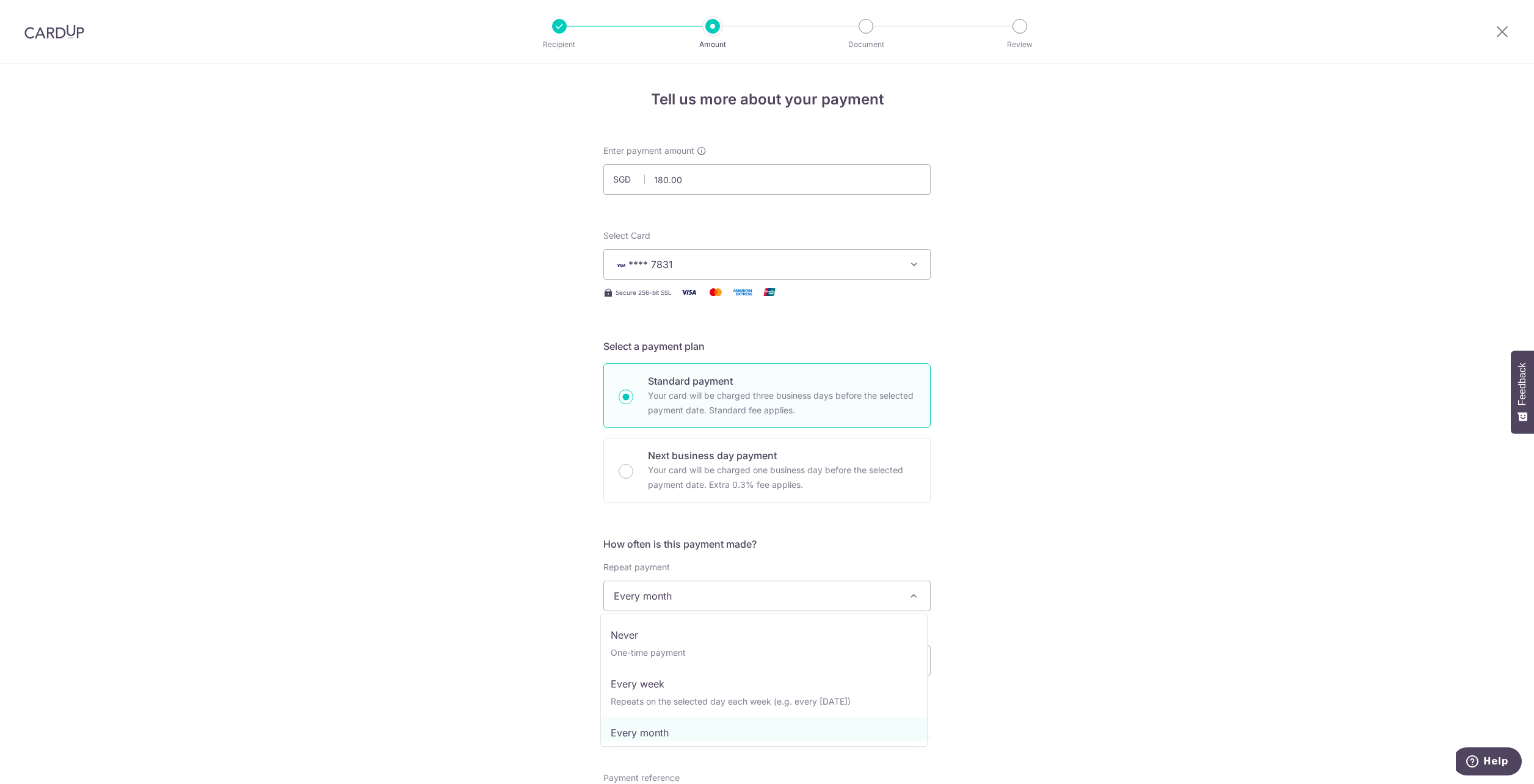
click at [662, 600] on span "Every month" at bounding box center [767, 596] width 326 height 29
click at [1070, 630] on div "Tell us more about your payment Enter payment amount SGD 180.00 180.00 Select C…" at bounding box center [767, 644] width 1534 height 1160
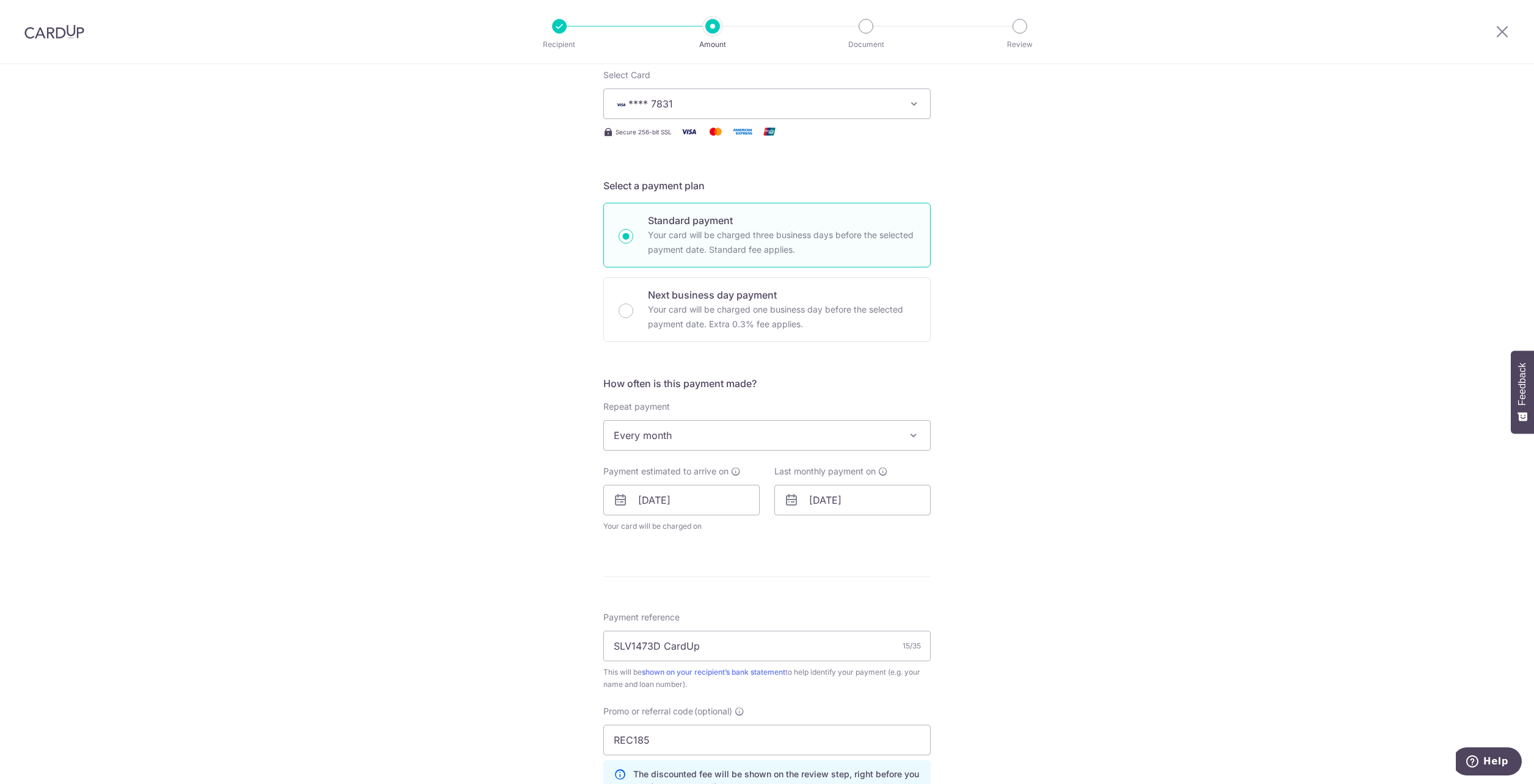
scroll to position [183, 0]
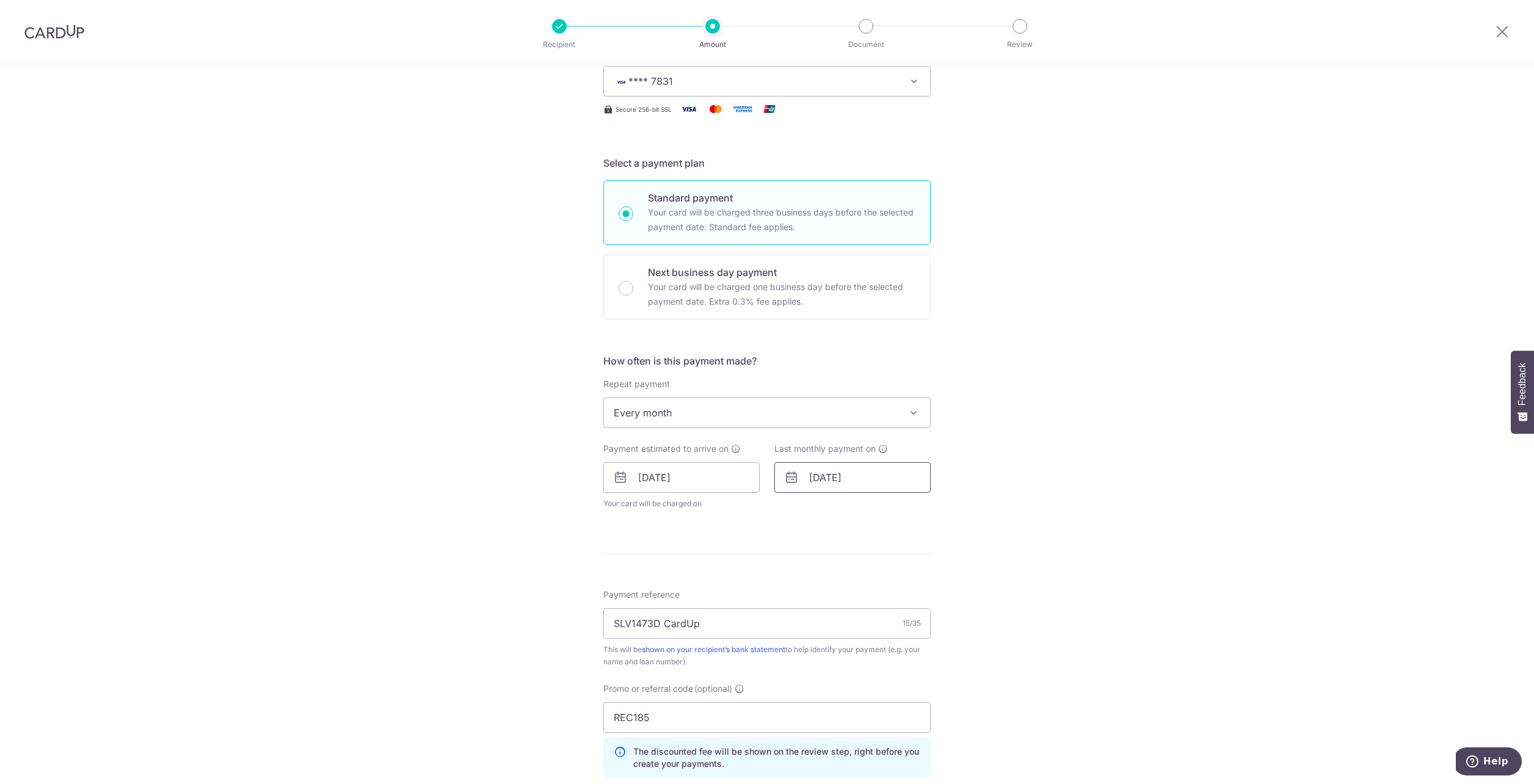
click at [851, 481] on input "19/08/2027" at bounding box center [852, 477] width 157 height 31
click at [892, 512] on select "2025 2026 2027 2028 2029 2030 2031 2032 2033 2034 2035" at bounding box center [900, 511] width 32 height 10
click at [817, 684] on link "31" at bounding box center [823, 686] width 19 height 19
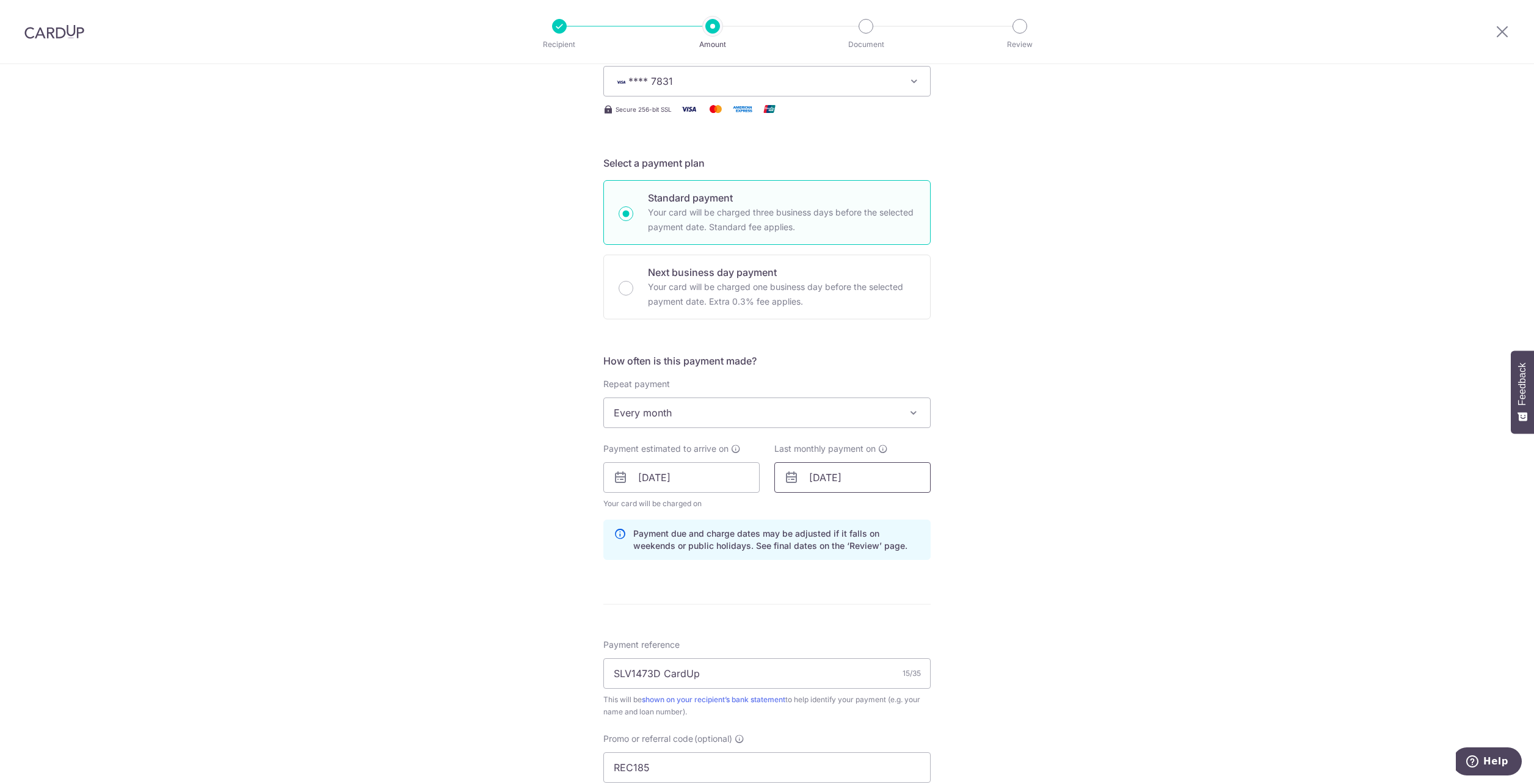
click at [897, 478] on input "31/08/2026" at bounding box center [852, 477] width 157 height 31
click at [843, 510] on select "Jan Feb Mar Apr May Jun Jul Aug Sep Oct Nov Dec" at bounding box center [843, 511] width 32 height 10
click at [945, 660] on link "31" at bounding box center [945, 662] width 19 height 19
type input "31/01/2026"
click at [1002, 613] on div "Tell us more about your payment Enter payment amount SGD 180.00 180.00 Select C…" at bounding box center [767, 486] width 1534 height 1210
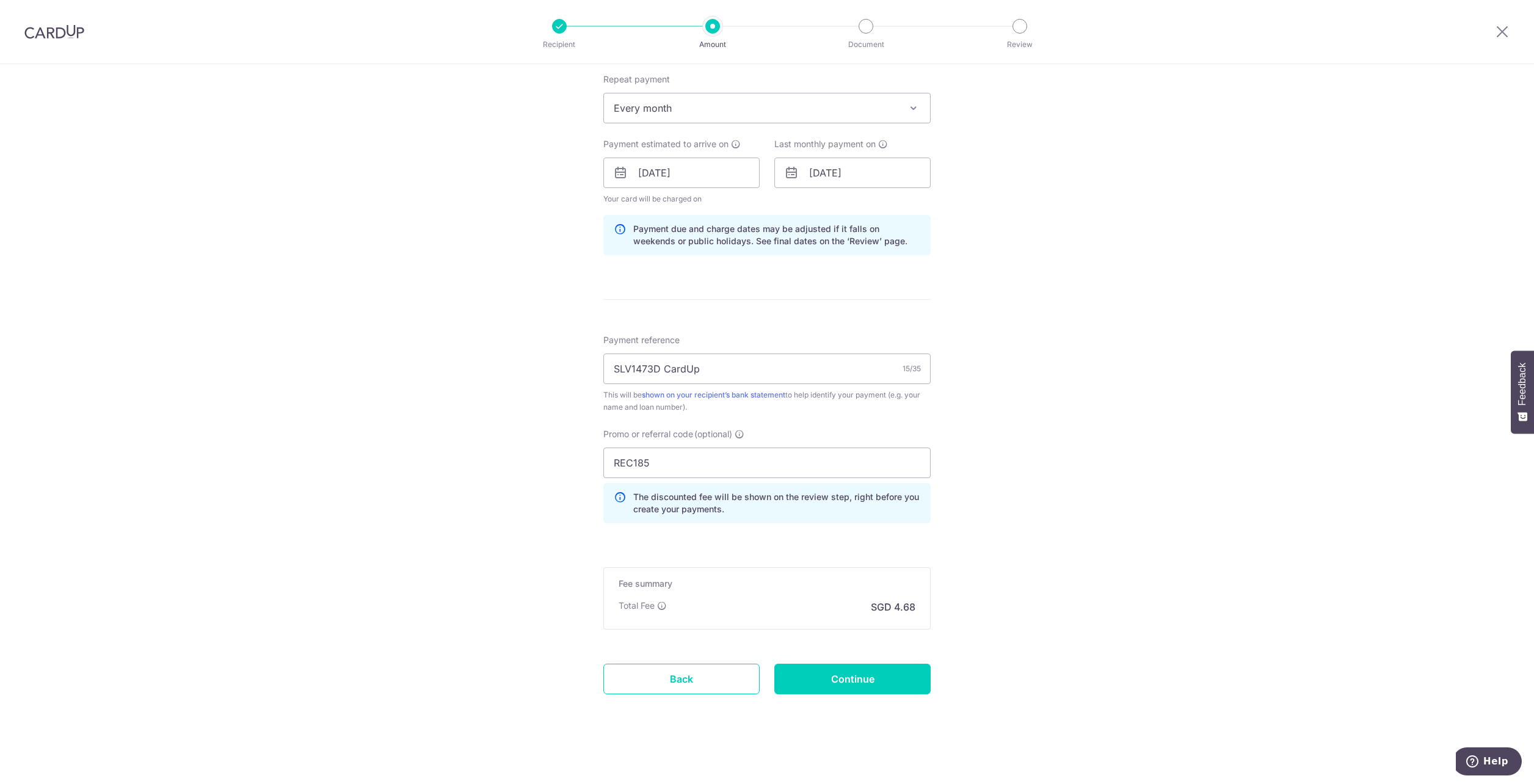
scroll to position [490, 0]
click at [892, 691] on input "Continue" at bounding box center [852, 677] width 157 height 31
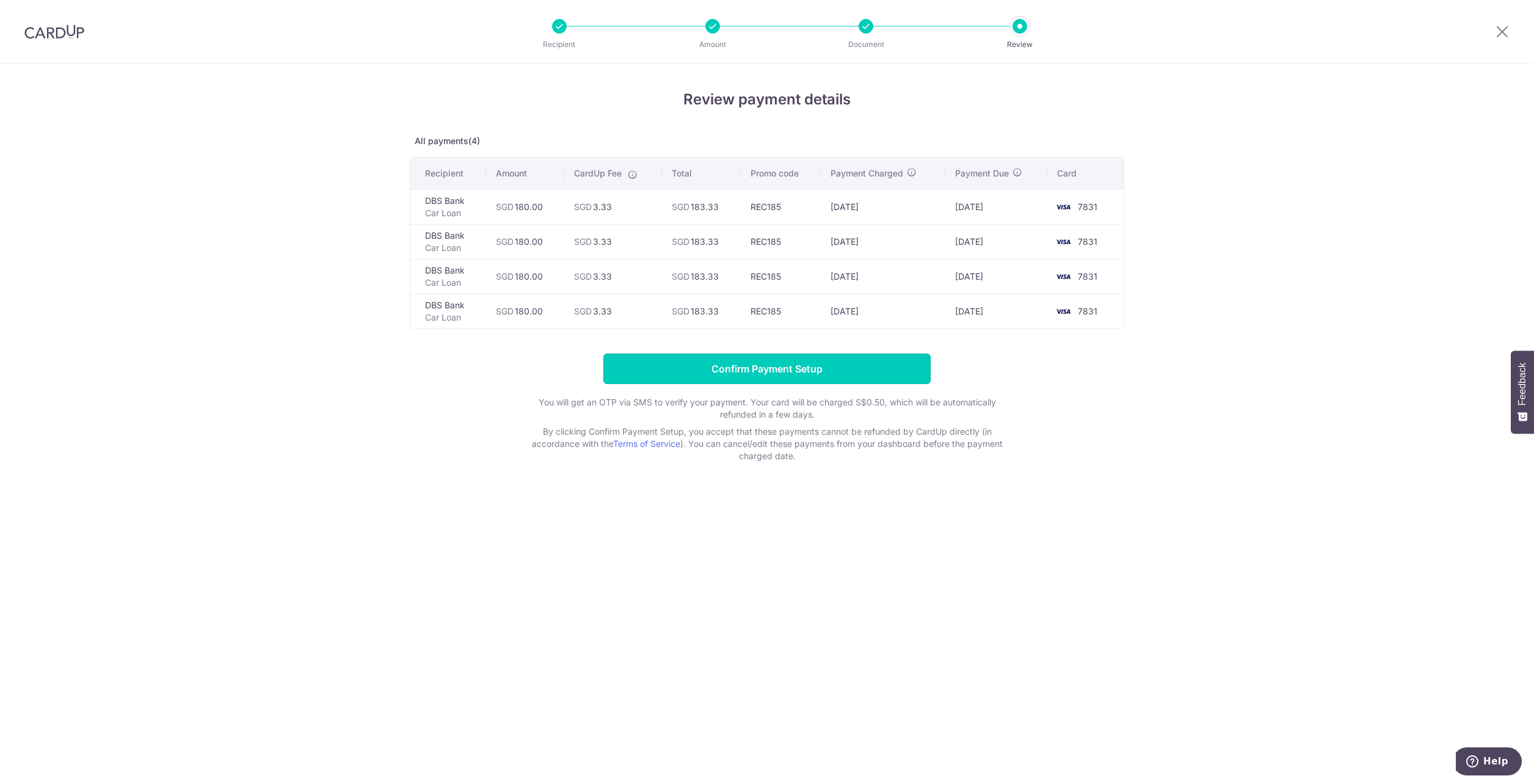
drag, startPoint x: 0, startPoint y: 0, endPoint x: 747, endPoint y: 490, distance: 893.4
click at [692, 563] on div "Review payment details All payments(4) Recipient Amount CardUp Fee Total Promo …" at bounding box center [767, 424] width 1534 height 720
click at [707, 310] on td "SGD 183.33" at bounding box center [701, 311] width 78 height 35
copy td "183.33"
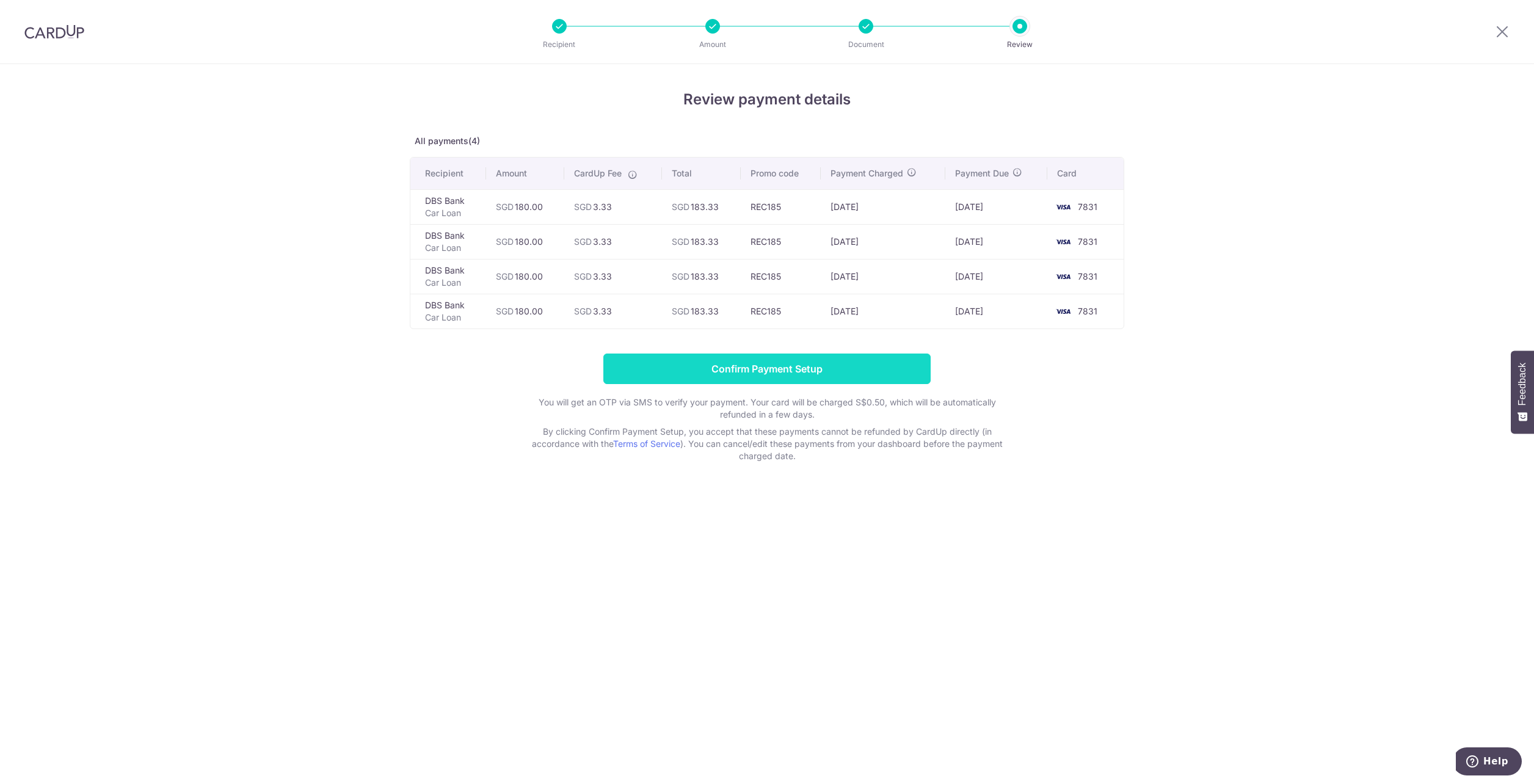
click at [779, 367] on input "Confirm Payment Setup" at bounding box center [767, 368] width 327 height 31
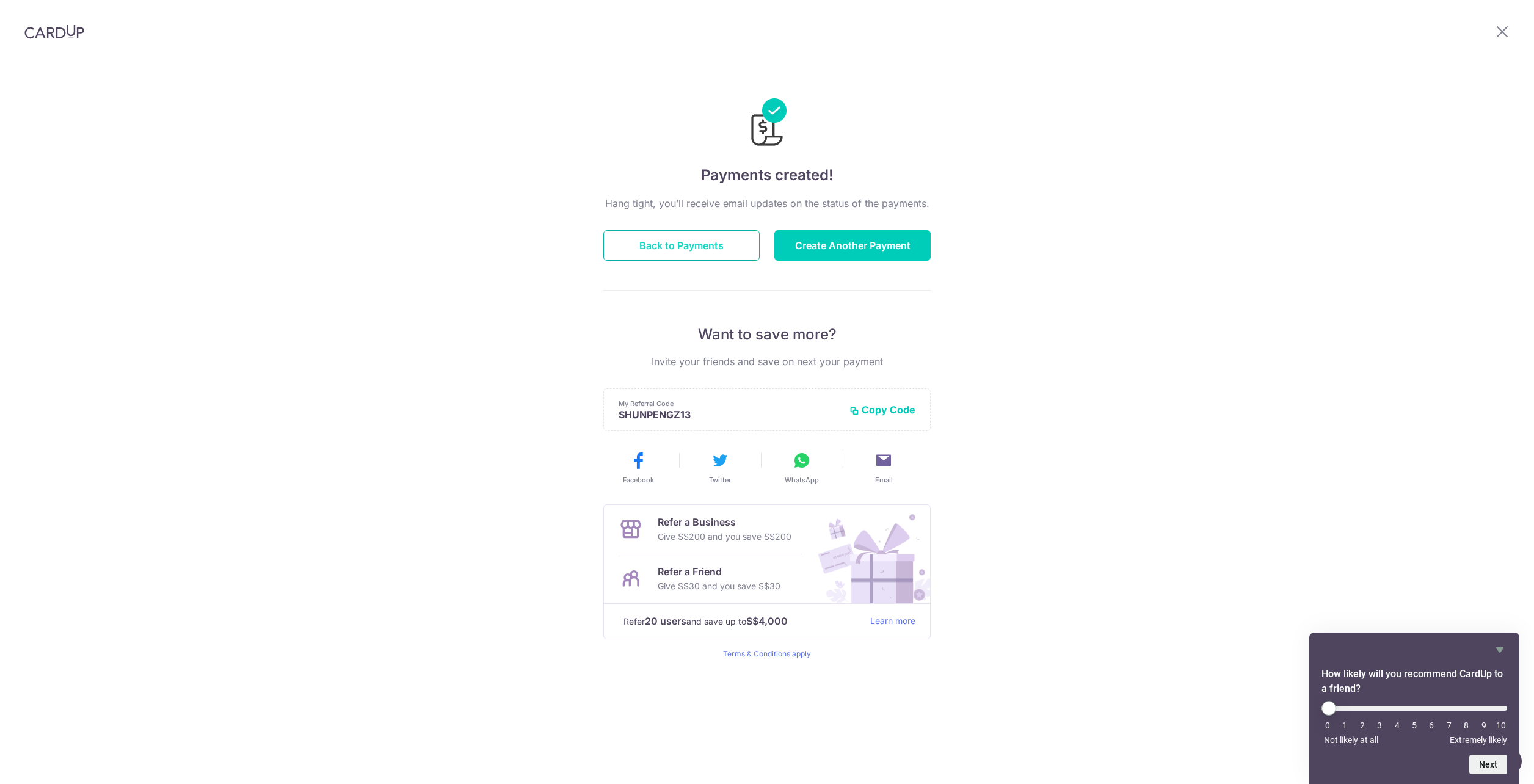
click at [692, 236] on button "Back to Payments" at bounding box center [682, 245] width 157 height 31
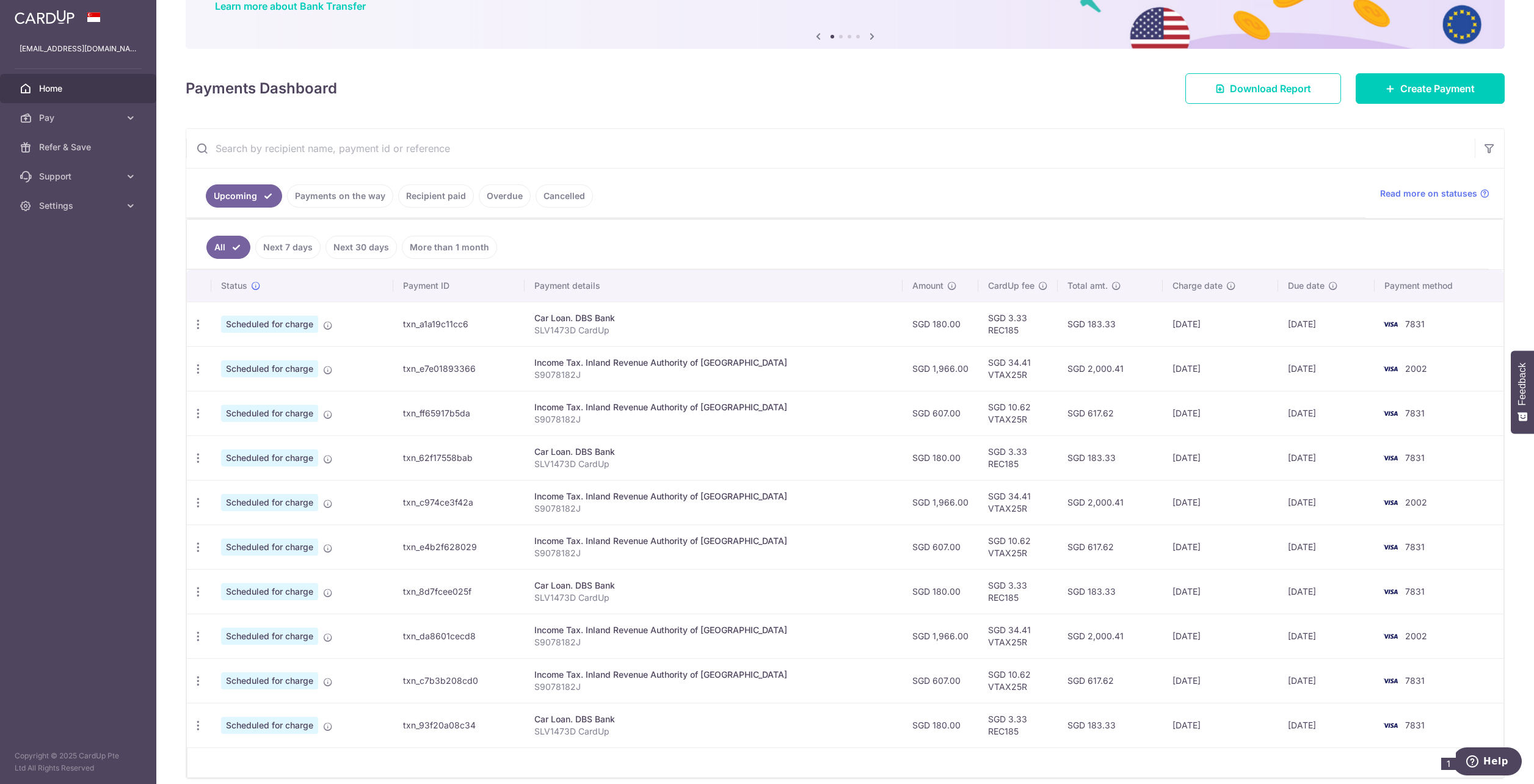
scroll to position [122, 0]
